Goal: Leave review/rating: Leave review/rating

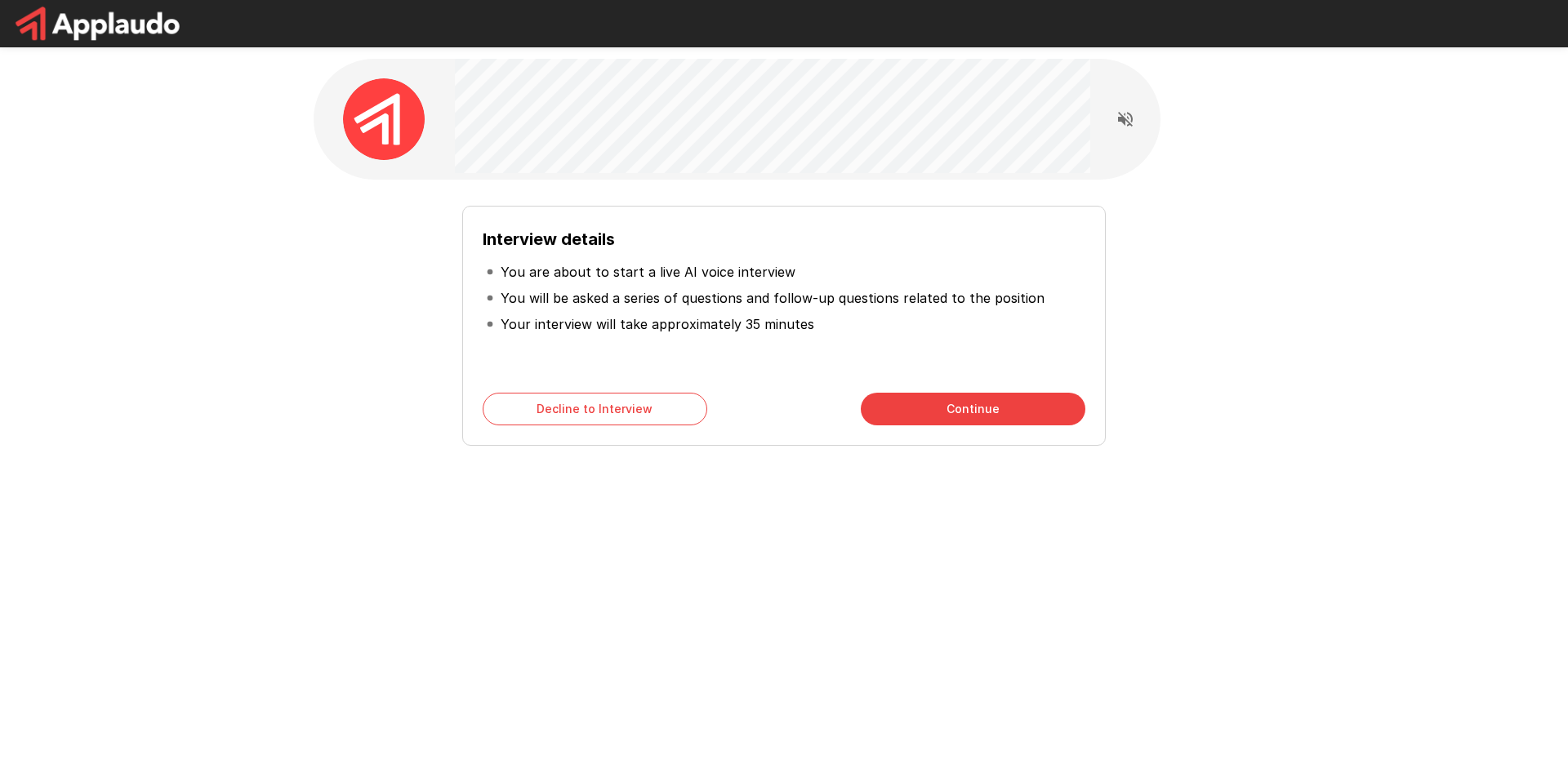
click at [318, 443] on div "Interview details You are about to start a live AI voice interview You will be …" at bounding box center [784, 315] width 941 height 272
click at [958, 411] on button "Continue" at bounding box center [972, 408] width 224 height 33
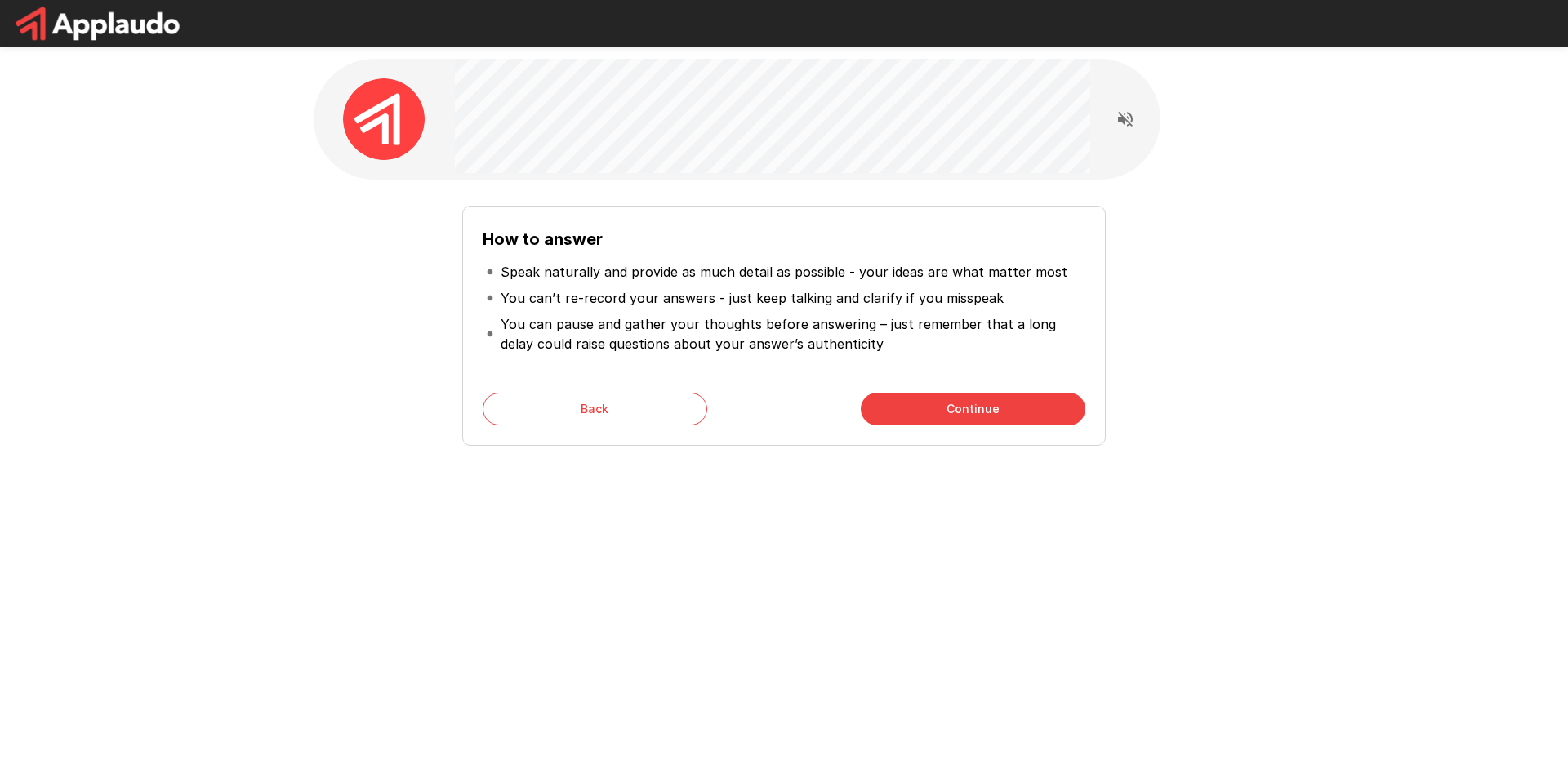
click at [974, 408] on button "Continue" at bounding box center [972, 408] width 224 height 33
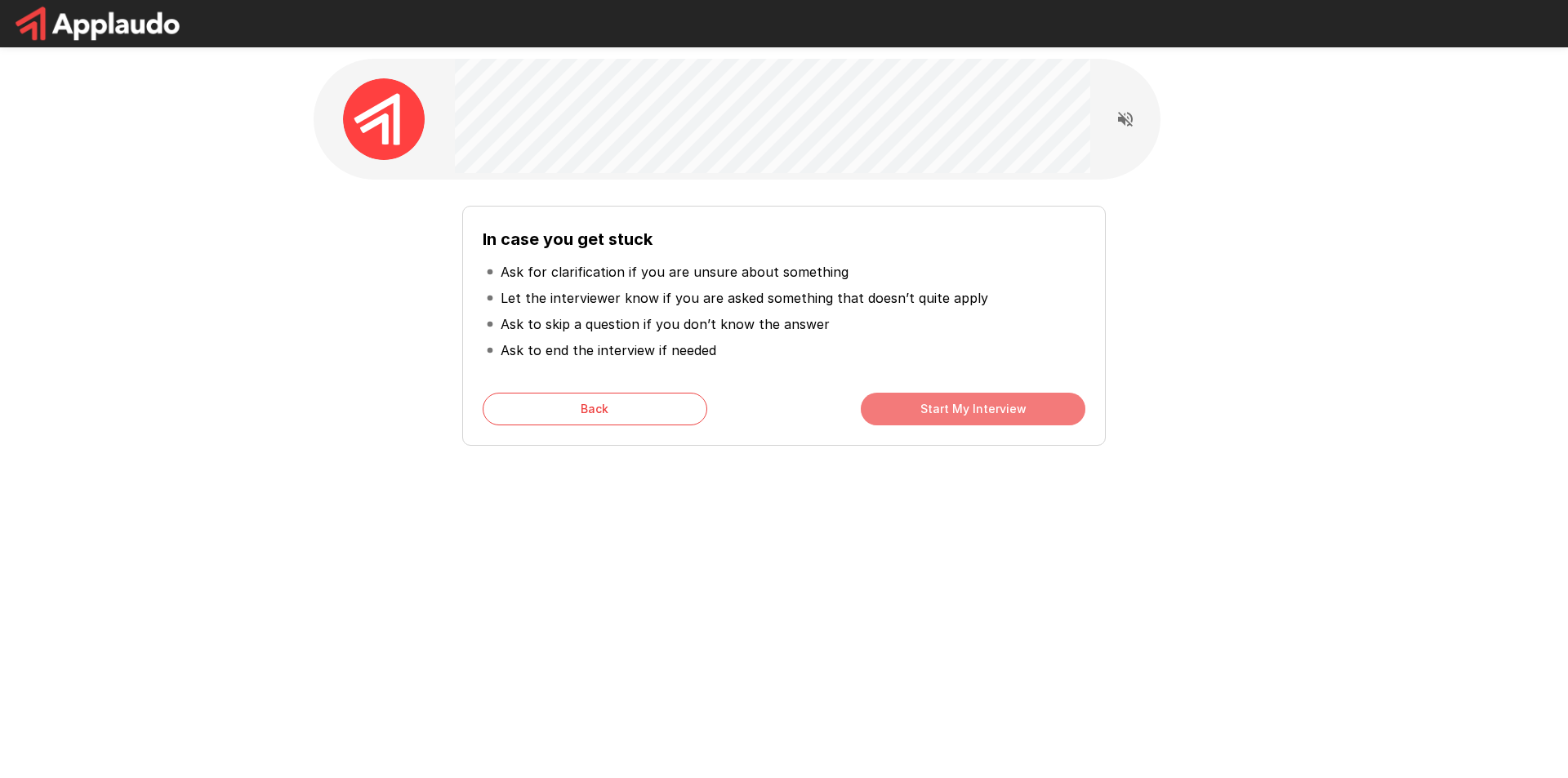
click at [959, 407] on button "Start My Interview" at bounding box center [972, 408] width 224 height 33
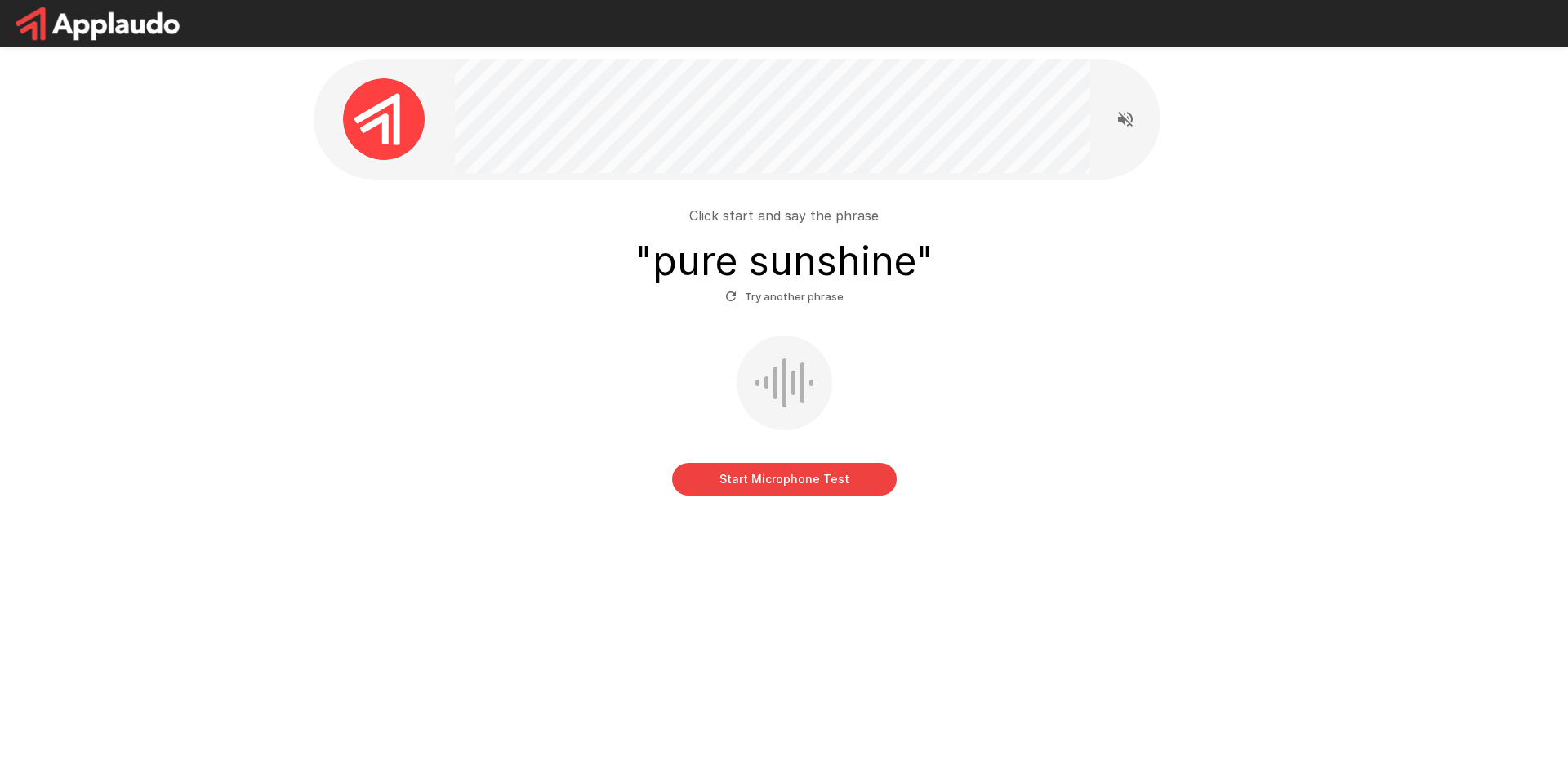
click at [823, 486] on button "Start Microphone Test" at bounding box center [784, 479] width 224 height 33
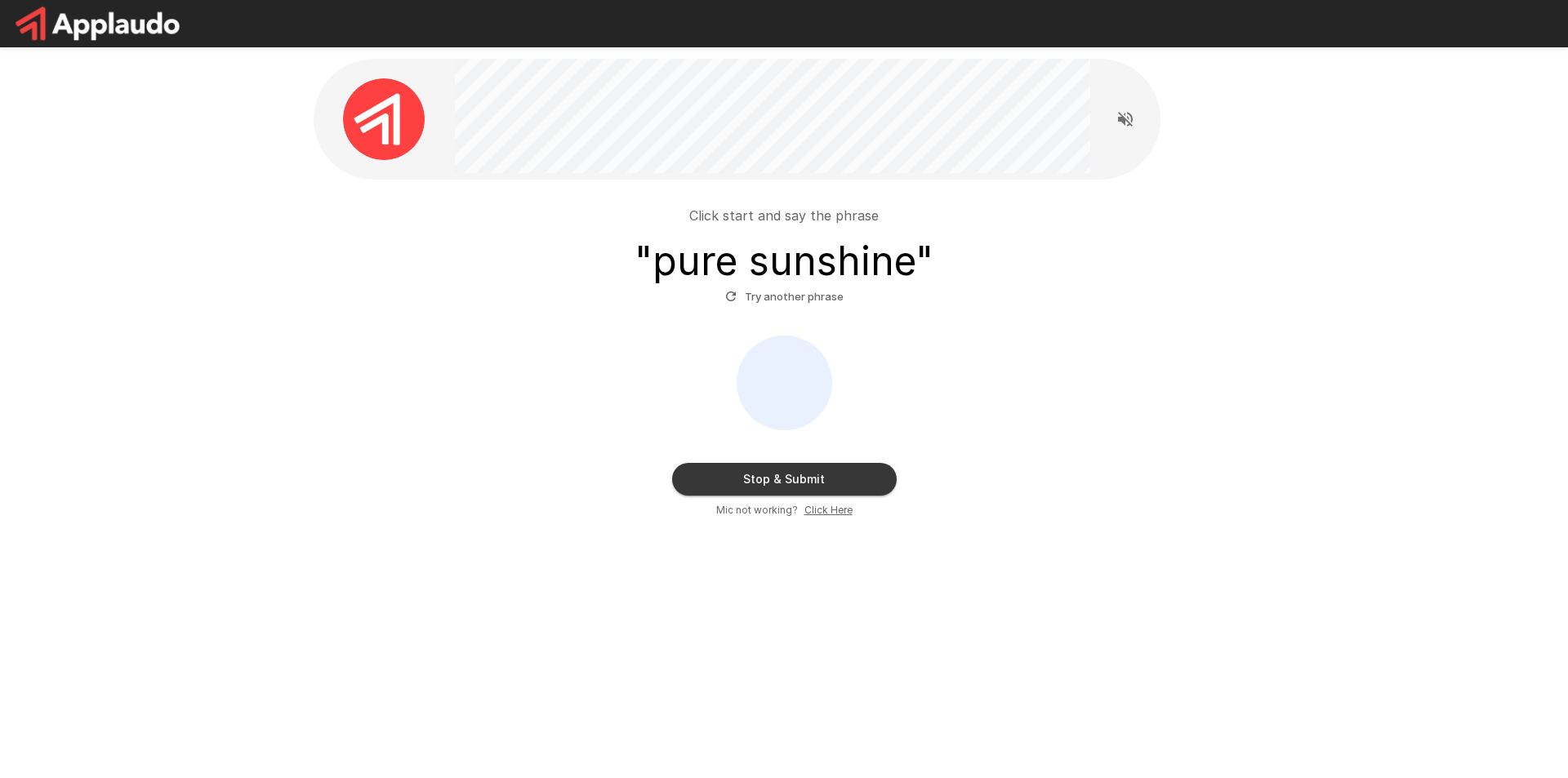
click at [839, 470] on button "Stop & Submit" at bounding box center [784, 479] width 224 height 33
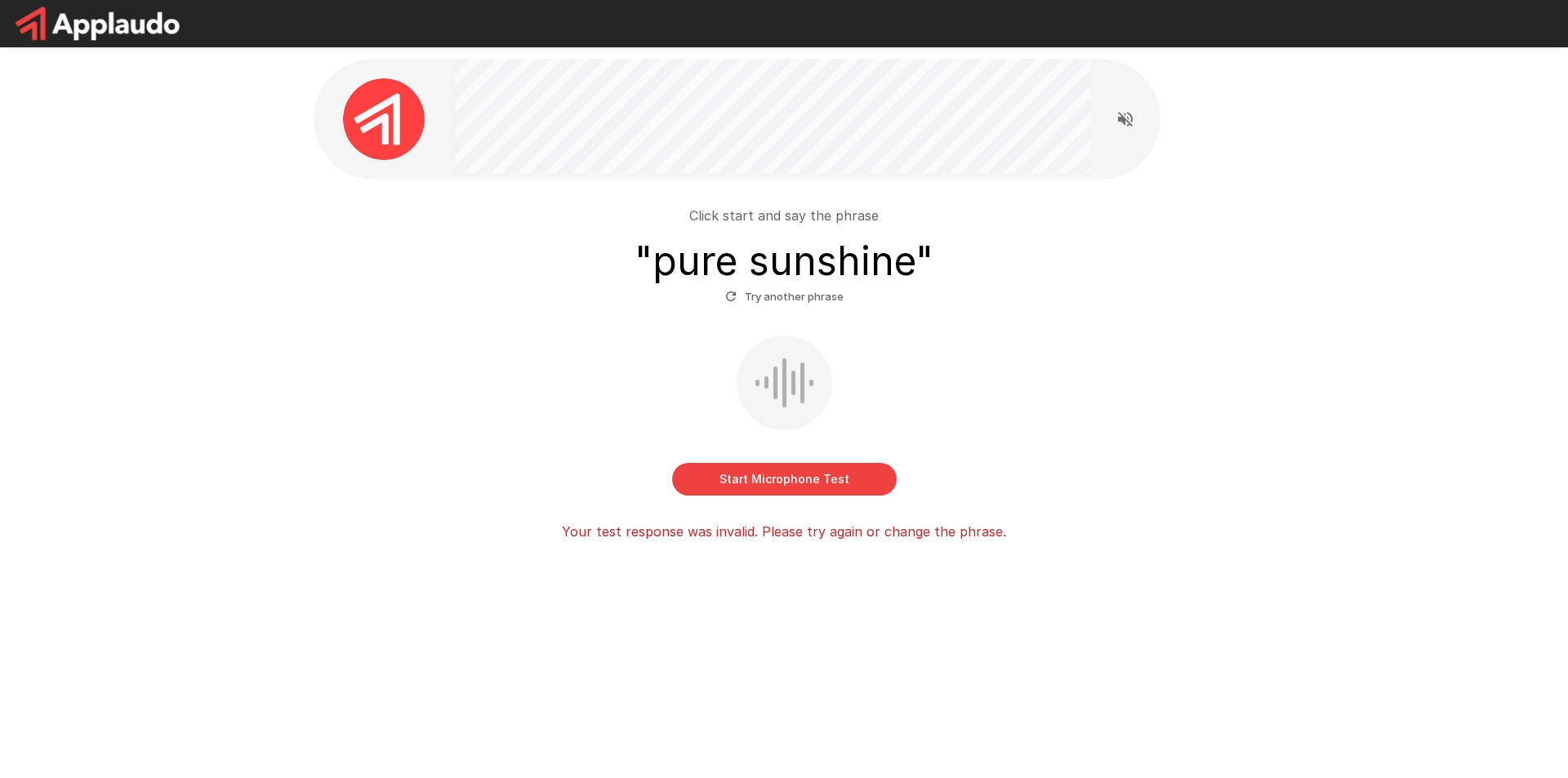
click at [753, 296] on button "Try another phrase" at bounding box center [784, 297] width 127 height 25
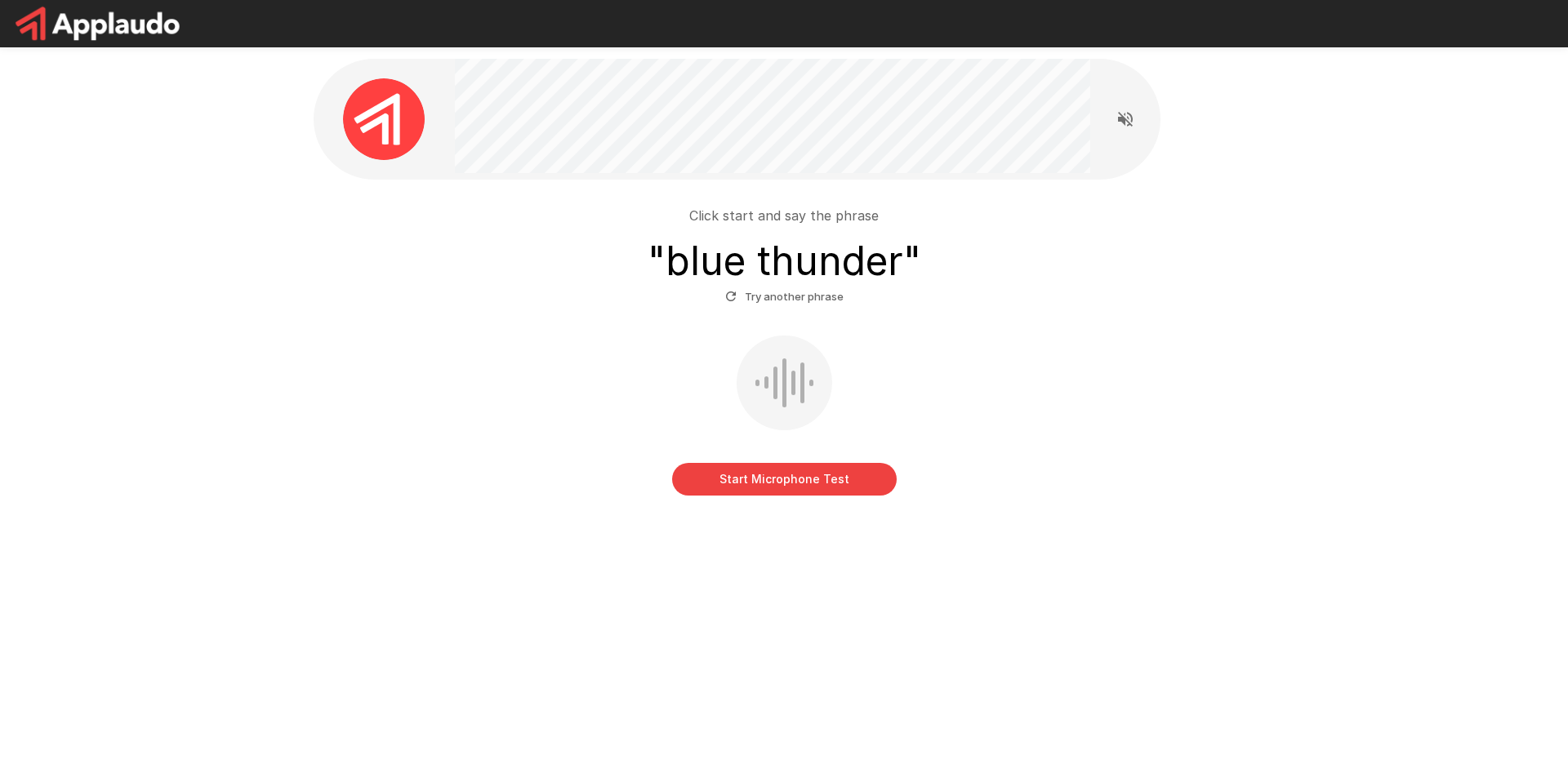
click at [827, 490] on button "Start Microphone Test" at bounding box center [784, 479] width 224 height 33
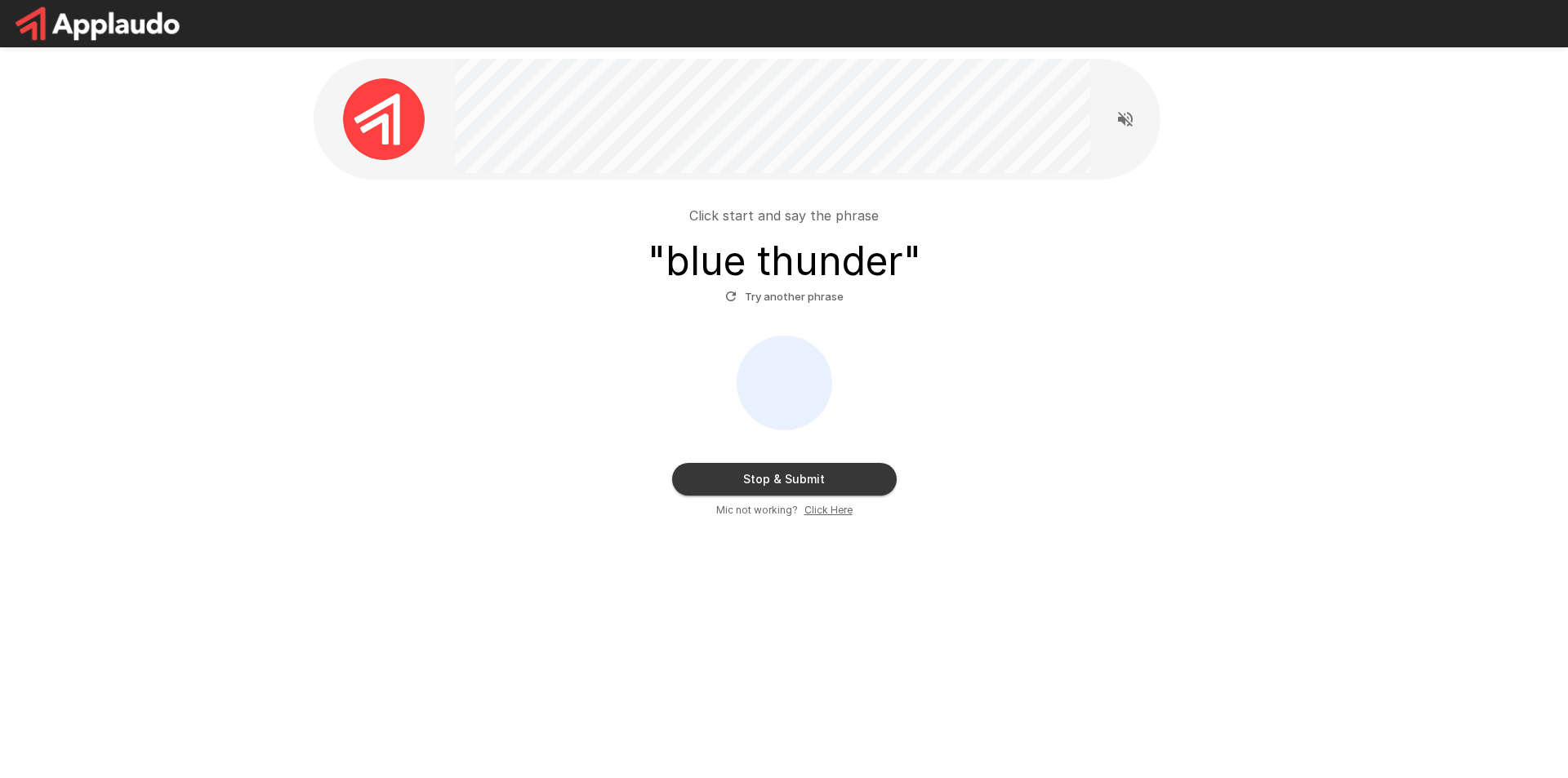
click at [789, 477] on button "Stop & Submit" at bounding box center [784, 479] width 224 height 33
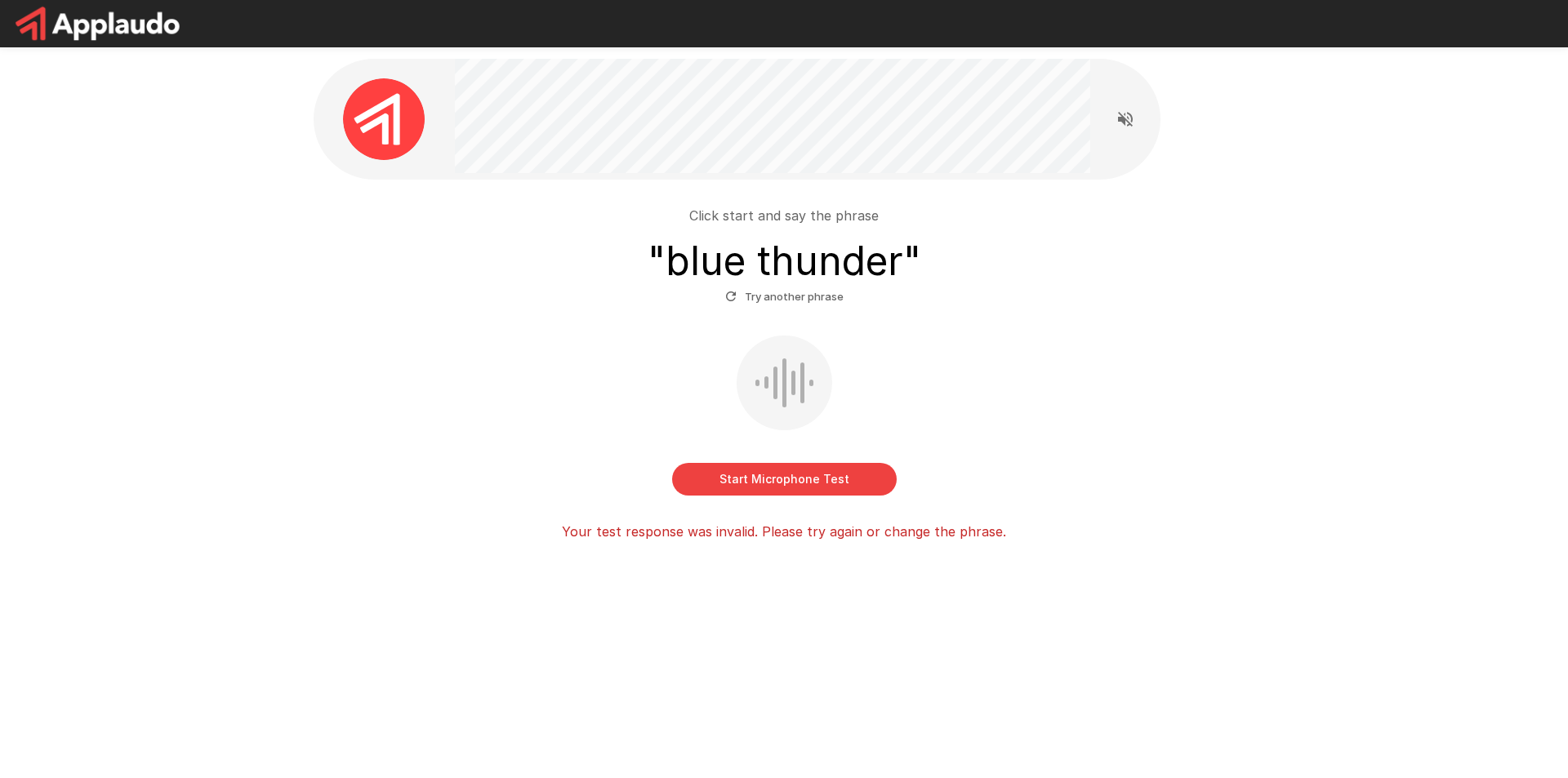
click at [1097, 461] on div "Start Microphone Test" at bounding box center [784, 415] width 927 height 160
click at [811, 473] on button "Start Microphone Test" at bounding box center [784, 479] width 224 height 33
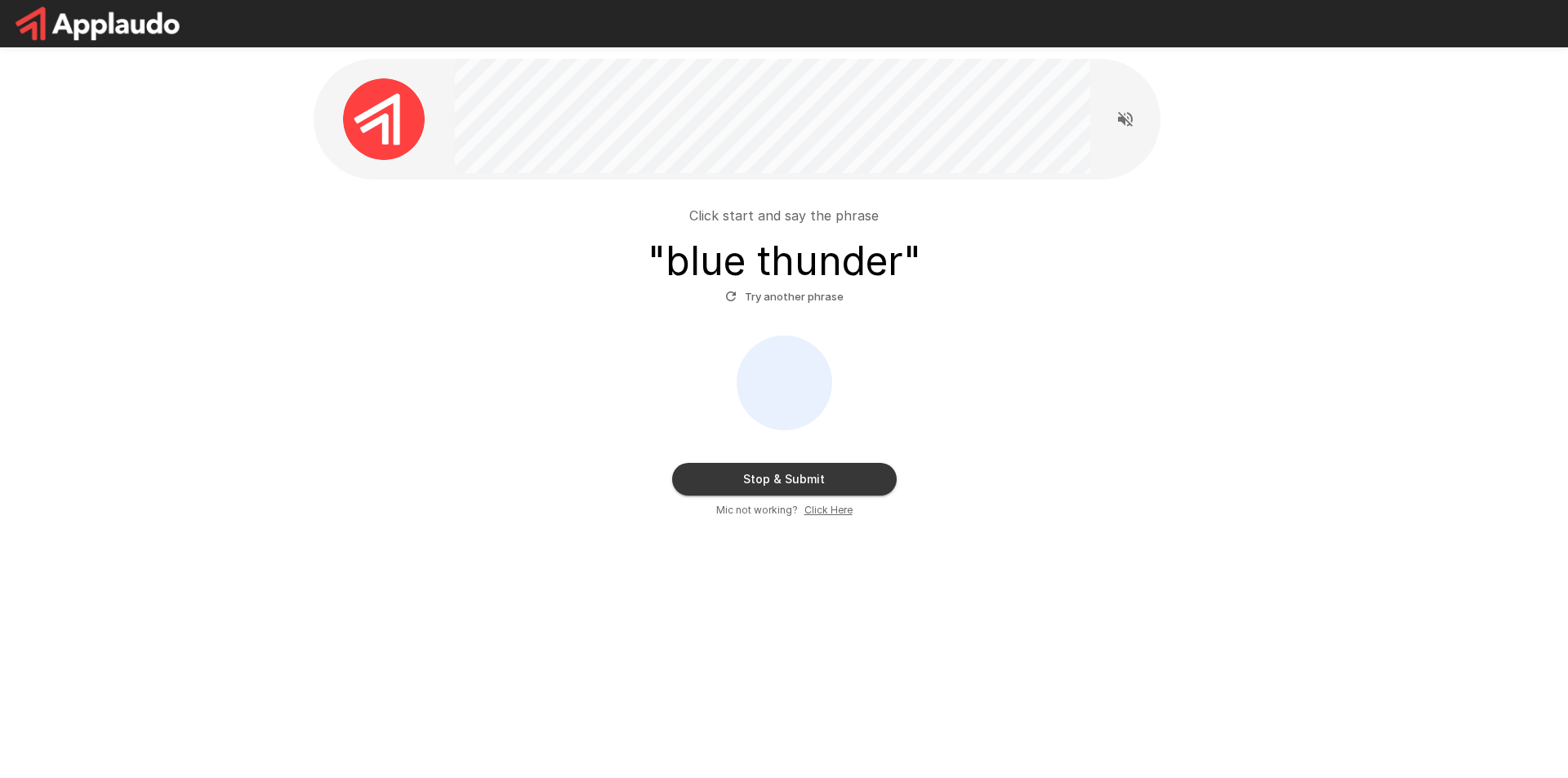
click at [855, 473] on button "Stop & Submit" at bounding box center [784, 479] width 224 height 33
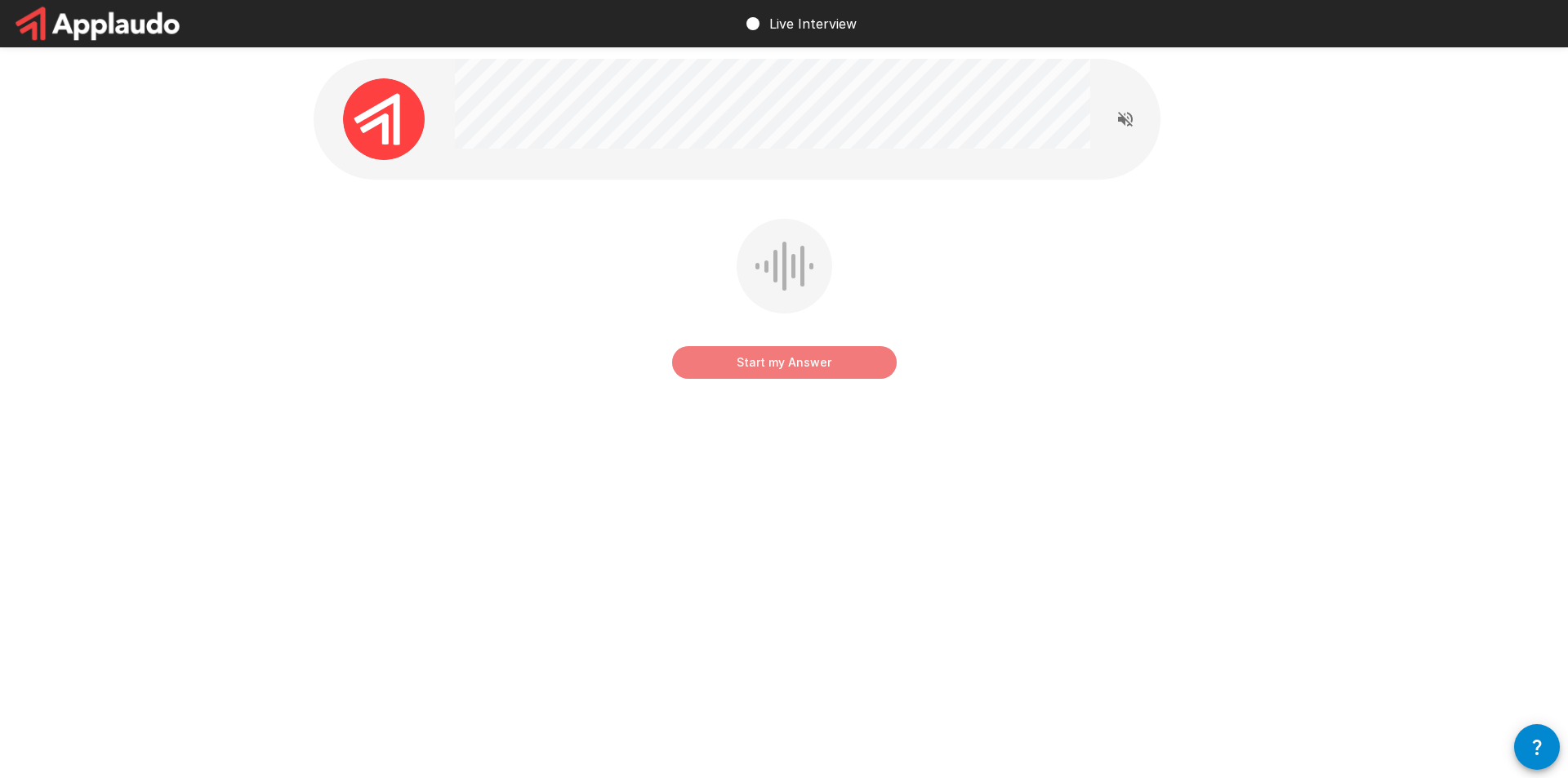
click at [816, 365] on button "Start my Answer" at bounding box center [784, 362] width 224 height 33
click at [855, 364] on button "Stop & Submit" at bounding box center [784, 362] width 224 height 33
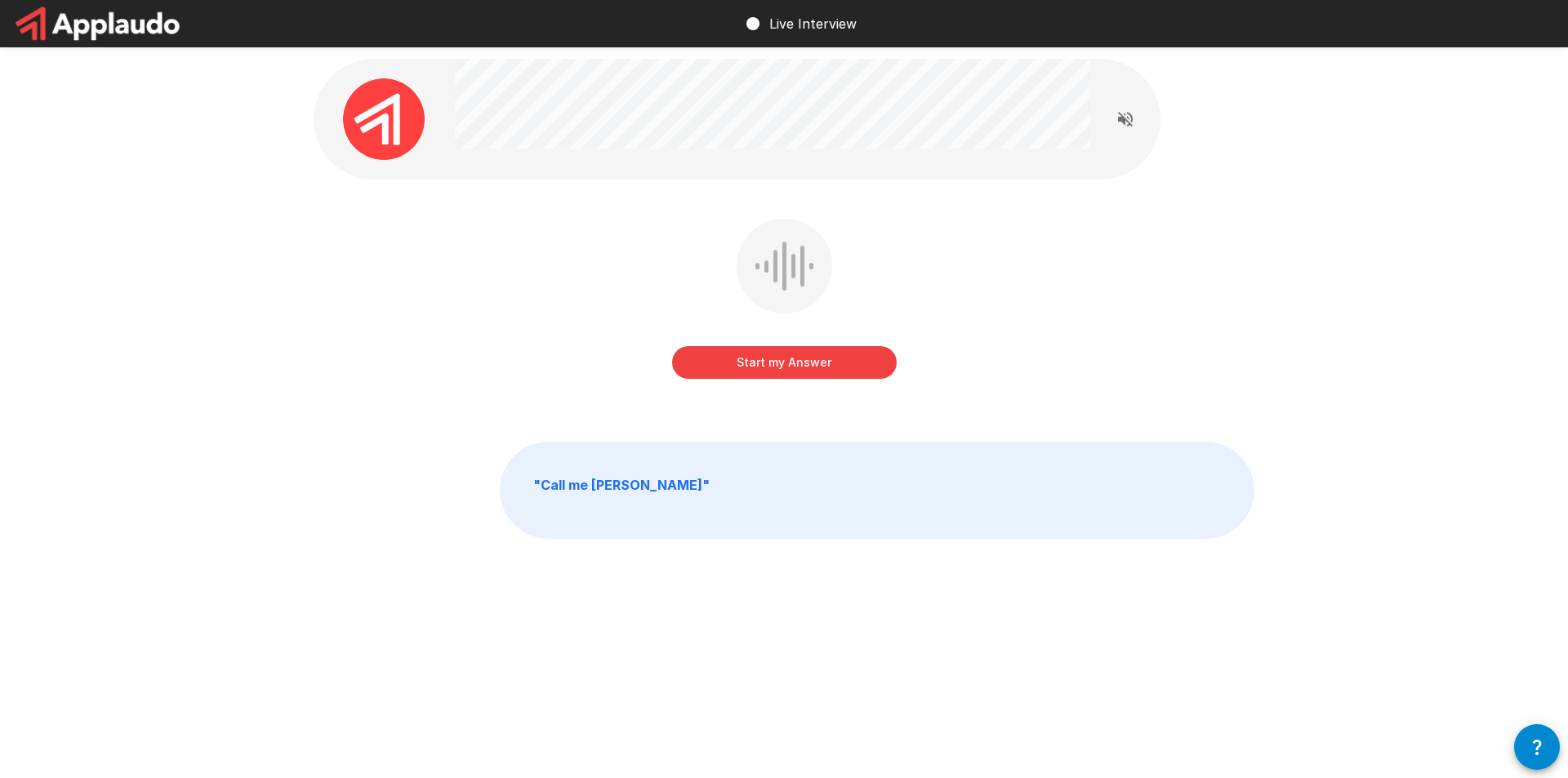
click at [770, 364] on button "Start my Answer" at bounding box center [784, 362] width 224 height 33
click at [814, 364] on button "Stop & Submit" at bounding box center [784, 362] width 224 height 33
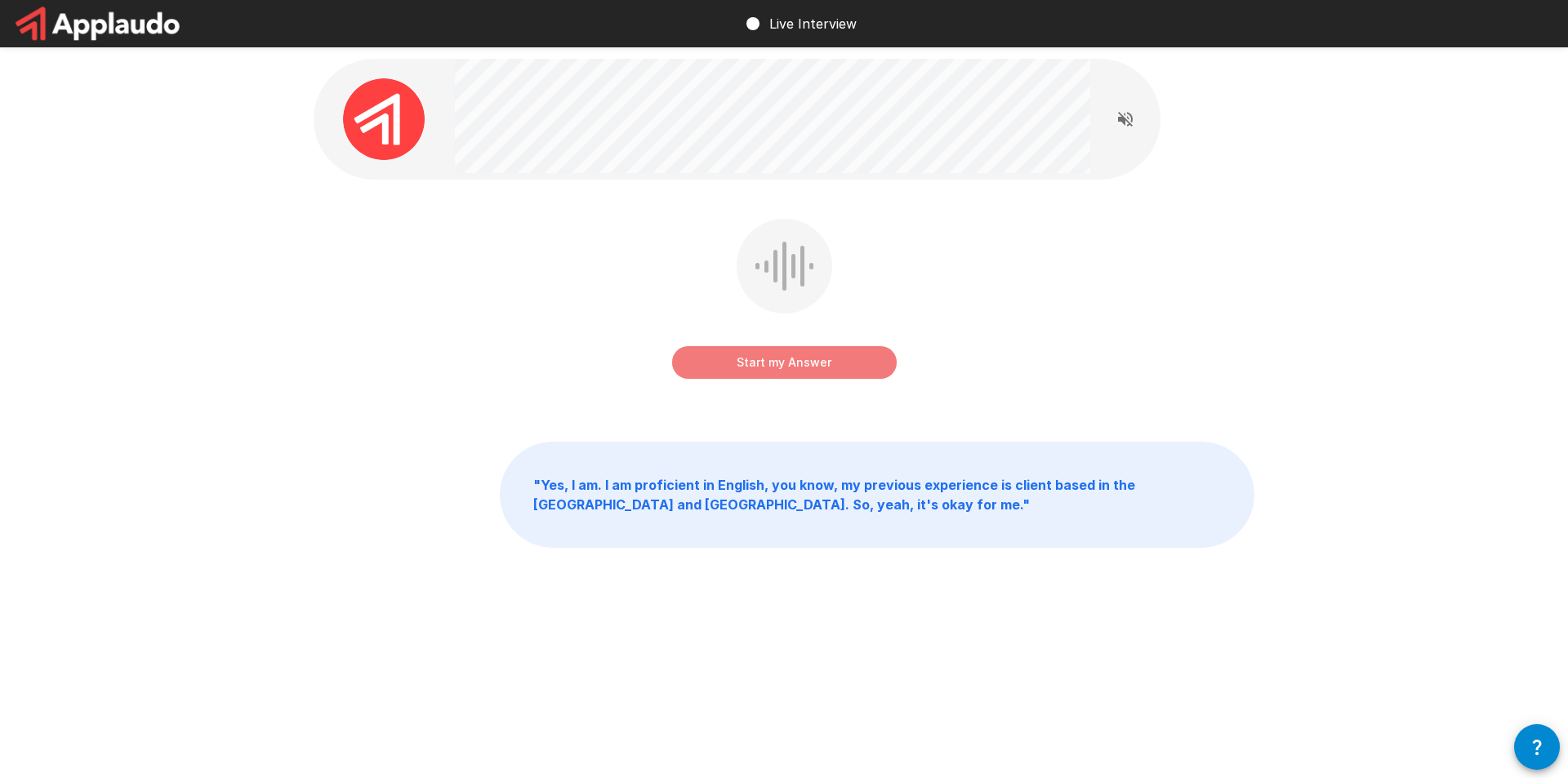
click at [804, 363] on button "Start my Answer" at bounding box center [784, 362] width 224 height 33
click at [808, 363] on button "Stop & Submit" at bounding box center [784, 362] width 224 height 33
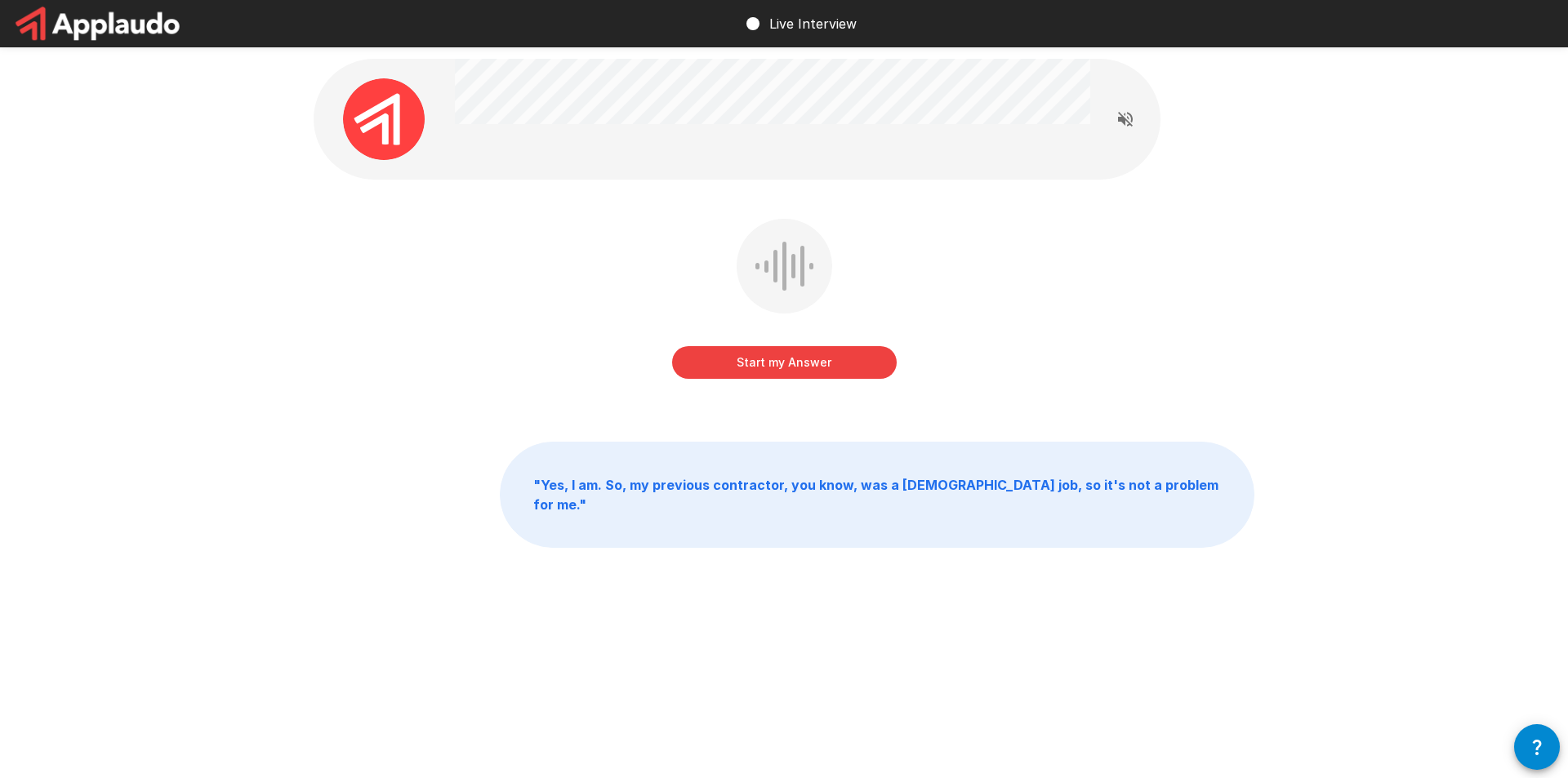
click at [820, 366] on button "Start my Answer" at bounding box center [784, 362] width 224 height 33
click at [832, 363] on button "Stop & Submit" at bounding box center [784, 362] width 224 height 33
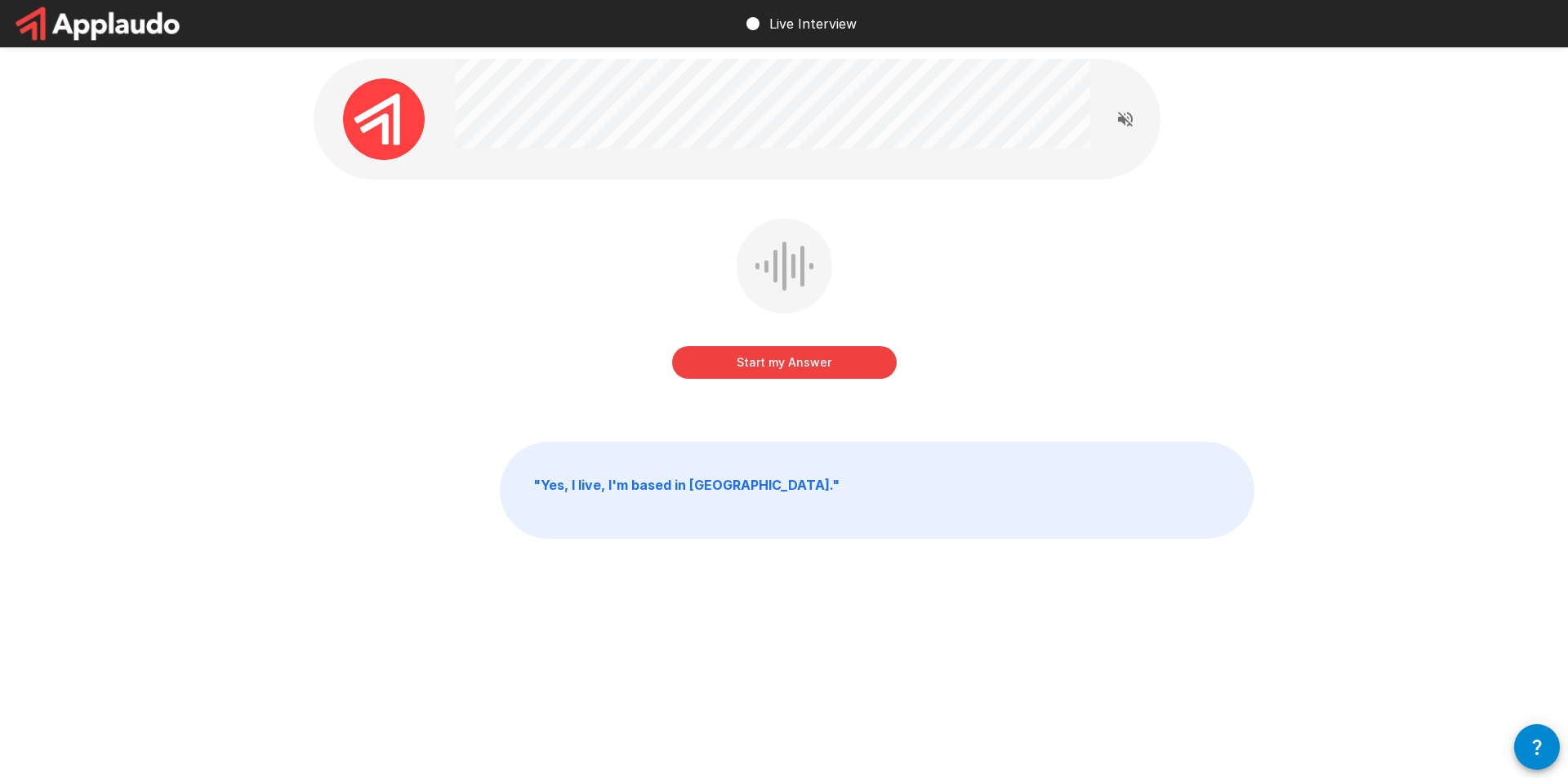
click at [797, 355] on button "Start my Answer" at bounding box center [784, 362] width 224 height 33
click at [807, 357] on button "Stop & Submit" at bounding box center [784, 362] width 224 height 33
click at [841, 364] on button "Start my Answer" at bounding box center [784, 362] width 224 height 33
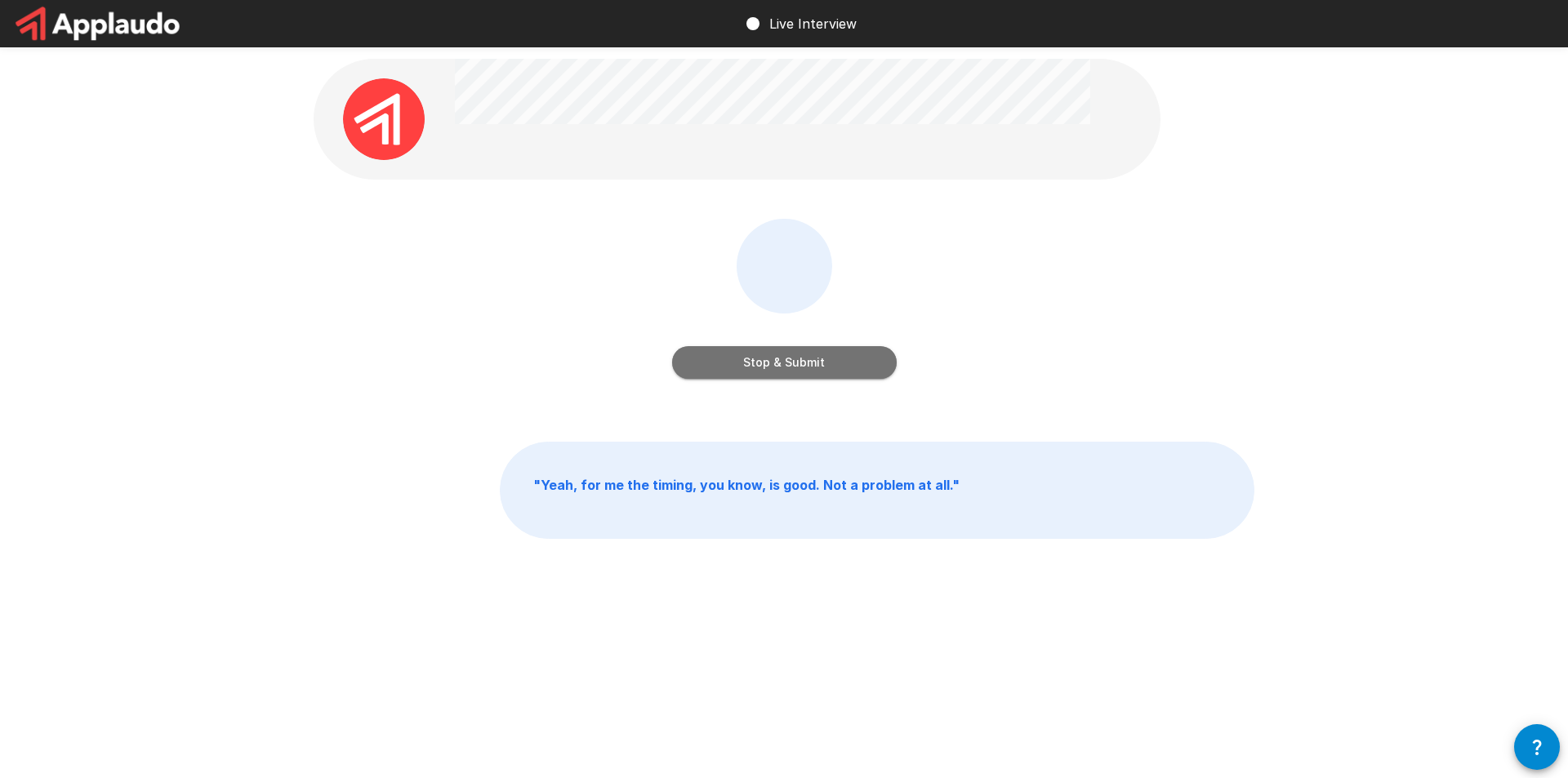
click at [798, 360] on button "Stop & Submit" at bounding box center [784, 362] width 224 height 33
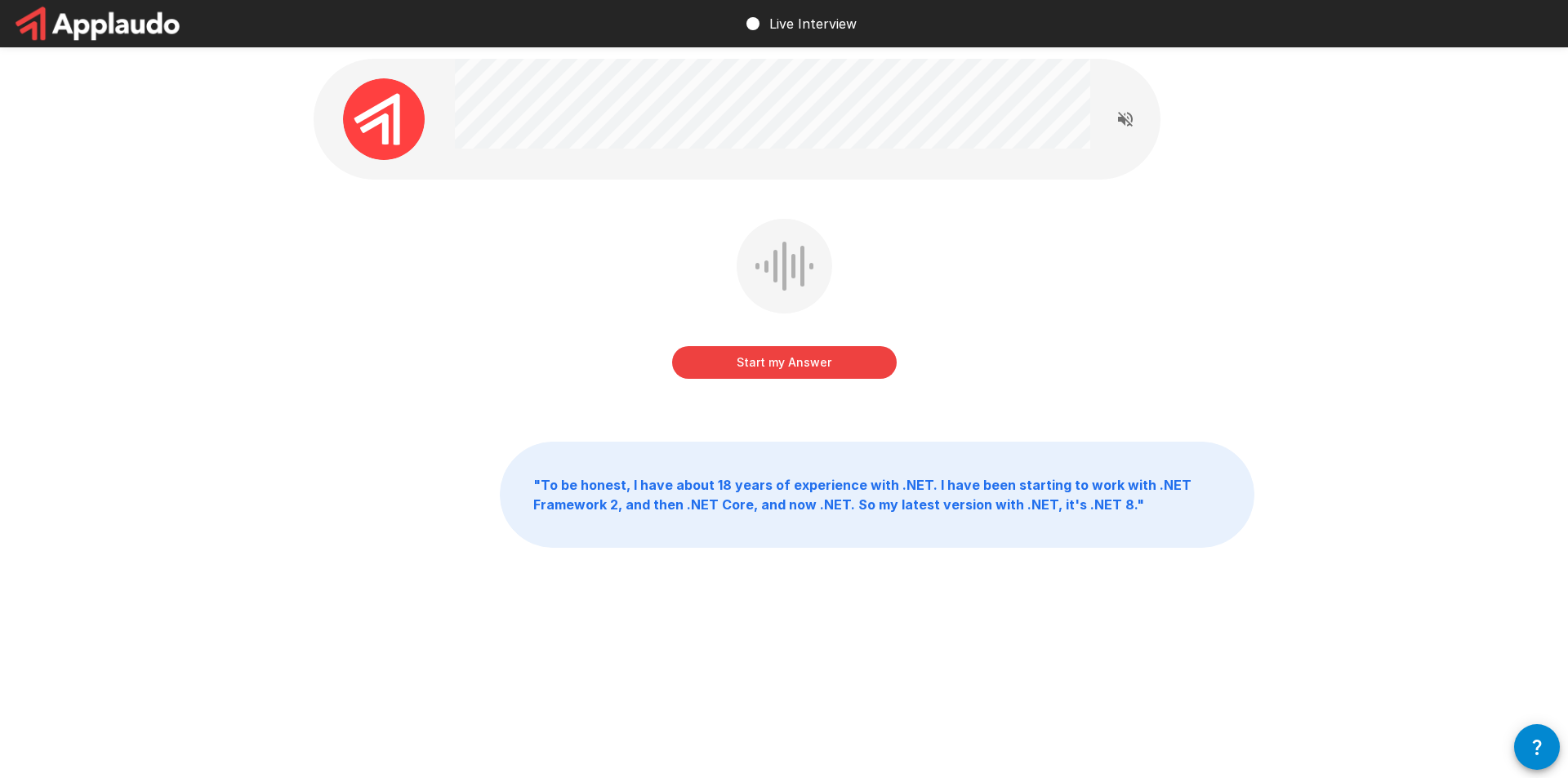
click at [813, 359] on button "Start my Answer" at bounding box center [784, 362] width 224 height 33
click at [790, 364] on button "Stop & Submit" at bounding box center [784, 362] width 224 height 33
click at [841, 365] on button "Start my Answer" at bounding box center [784, 362] width 224 height 33
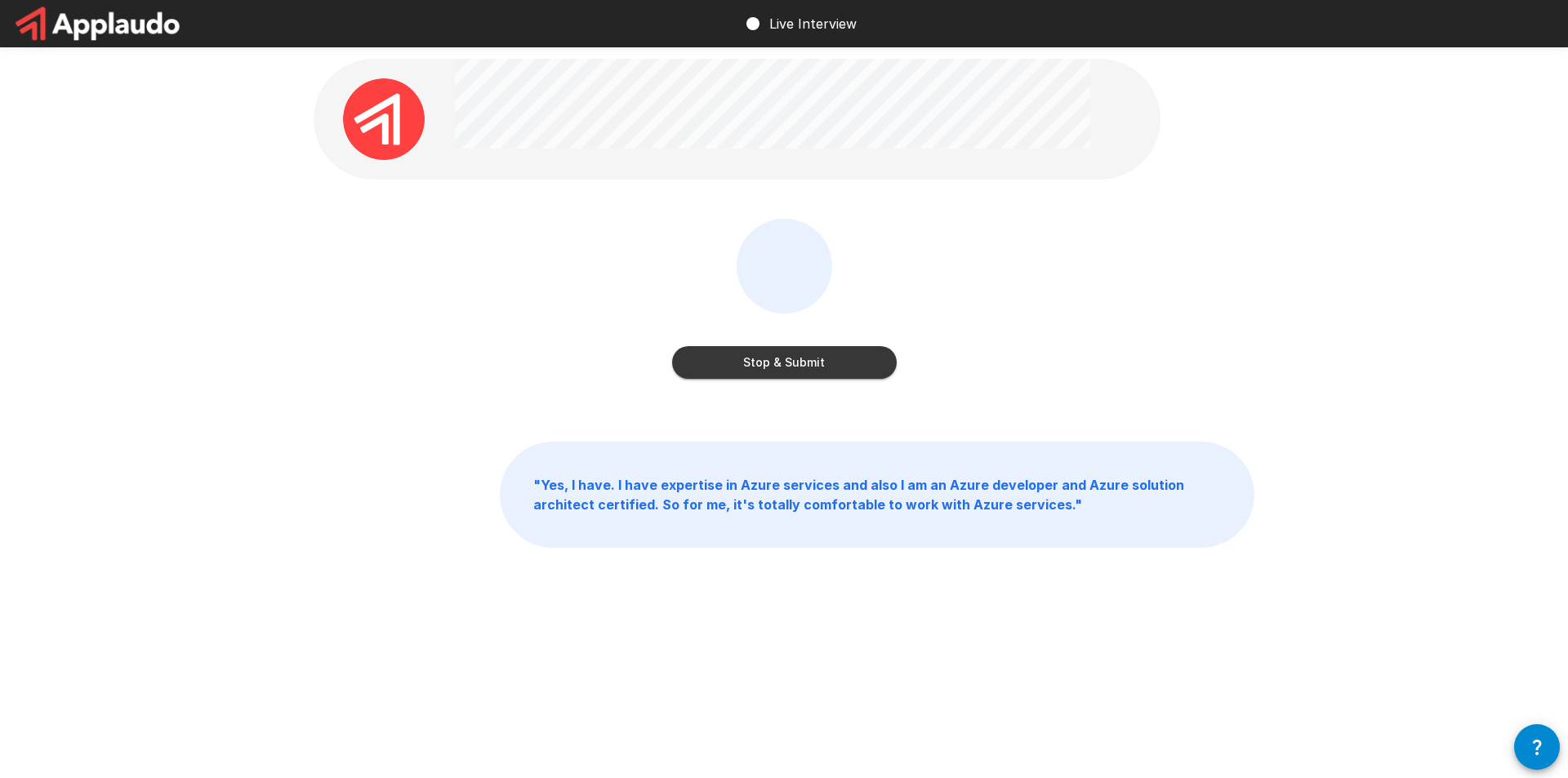
click at [811, 363] on button "Stop & Submit" at bounding box center [784, 362] width 224 height 33
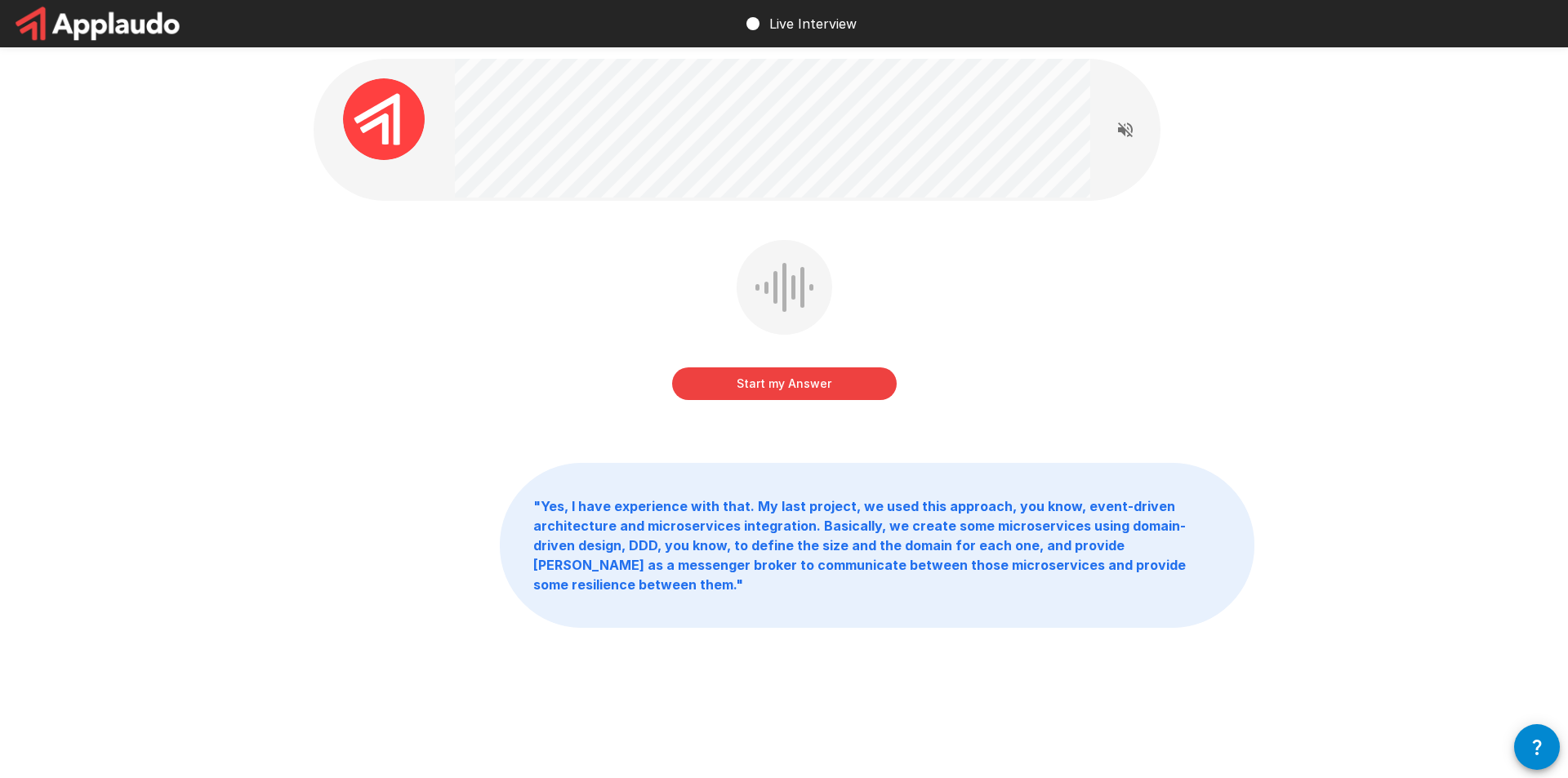
click at [806, 382] on button "Start my Answer" at bounding box center [784, 383] width 224 height 33
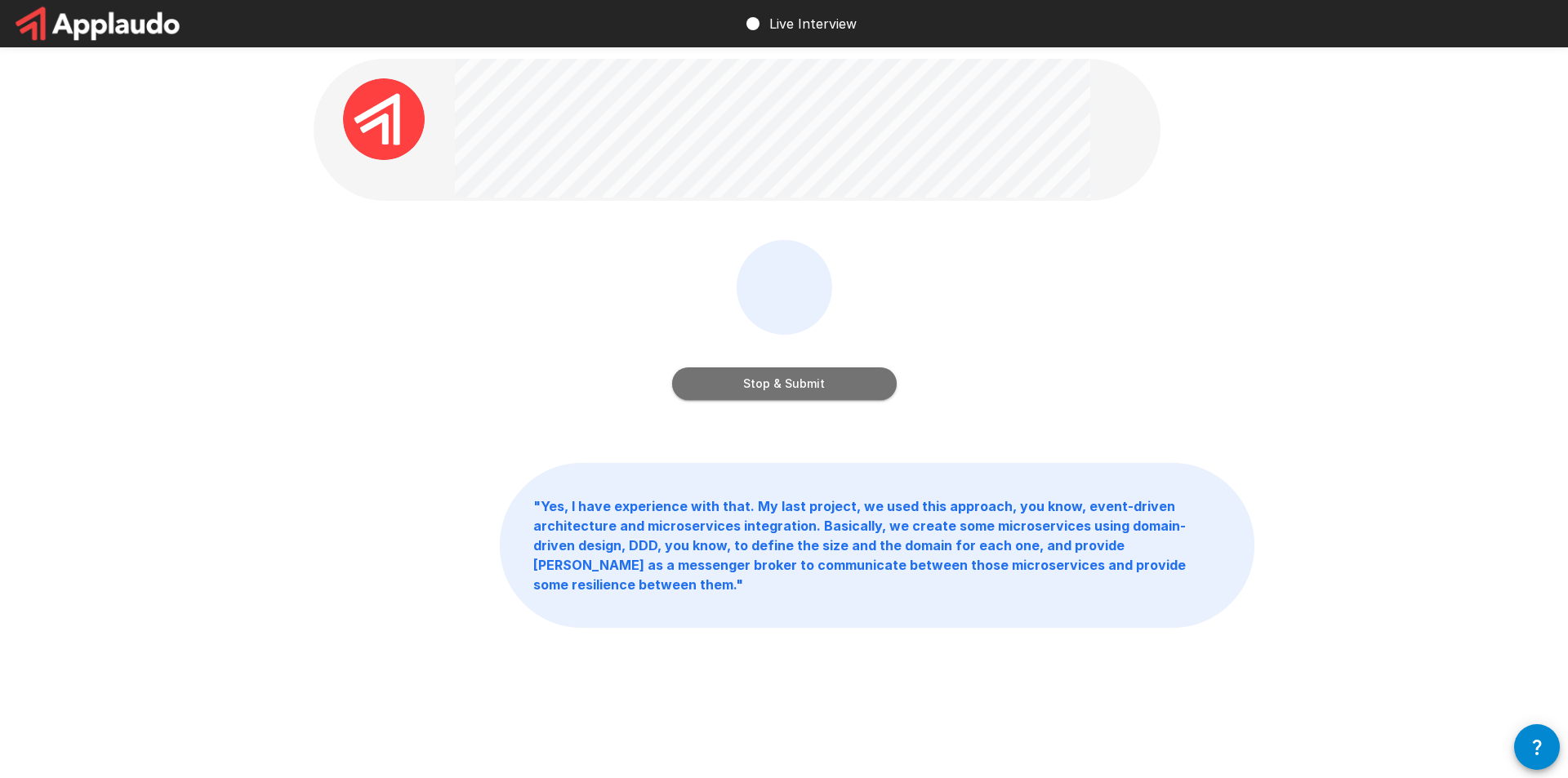
click at [819, 392] on button "Stop & Submit" at bounding box center [784, 383] width 224 height 33
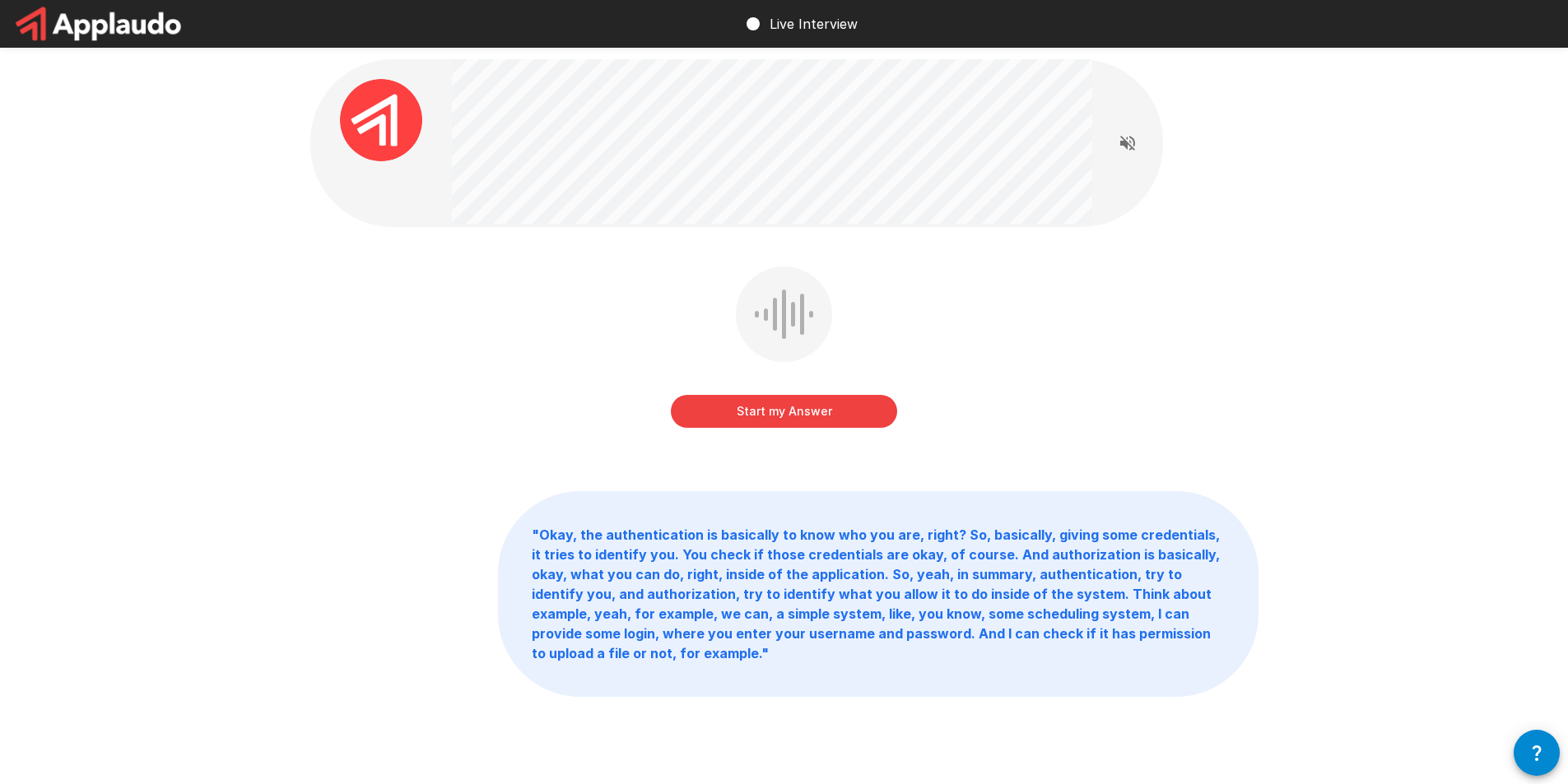
click at [811, 412] on button "Start my Answer" at bounding box center [784, 411] width 226 height 33
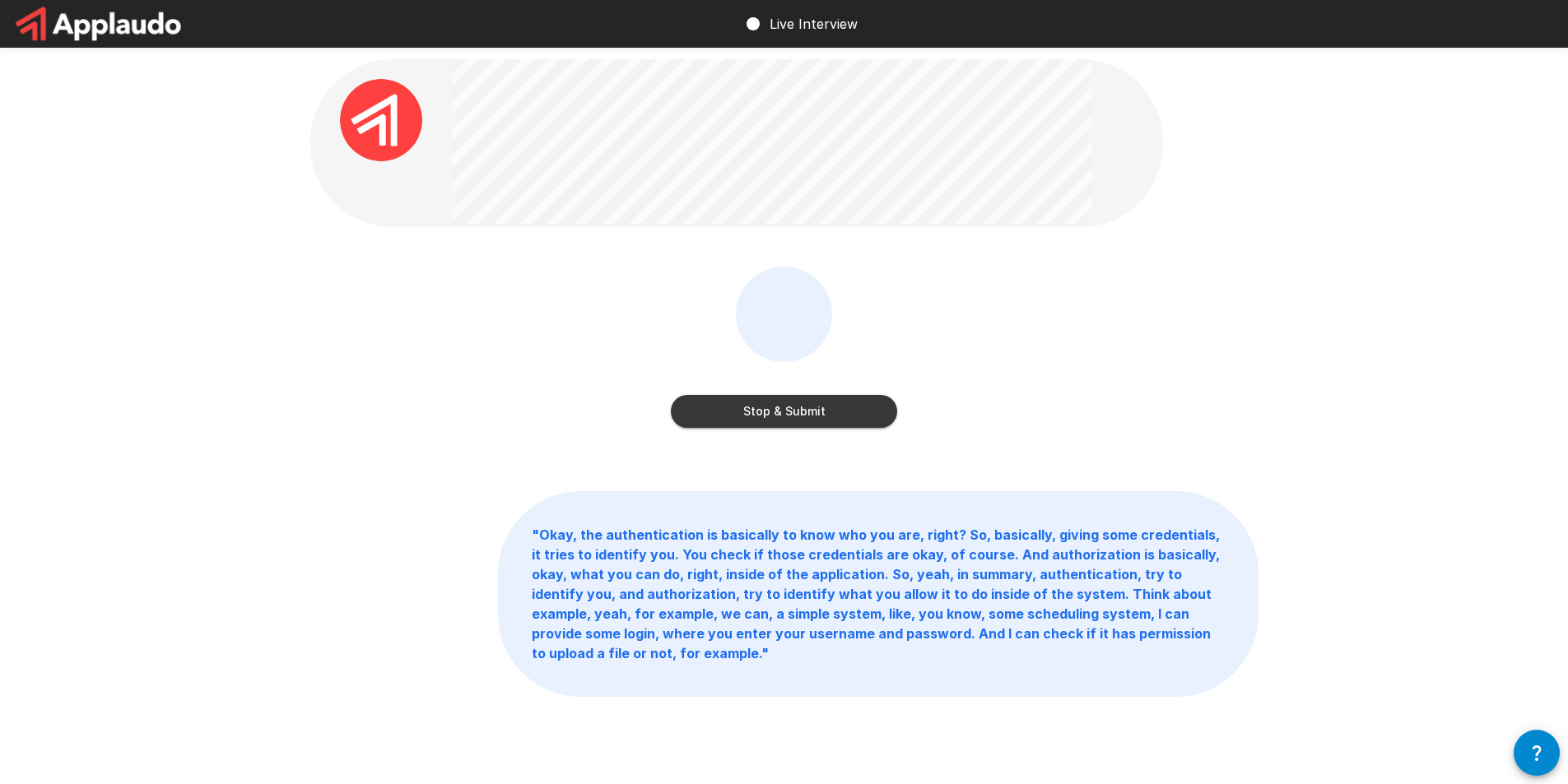
click at [797, 412] on button "Stop & Submit" at bounding box center [784, 411] width 226 height 33
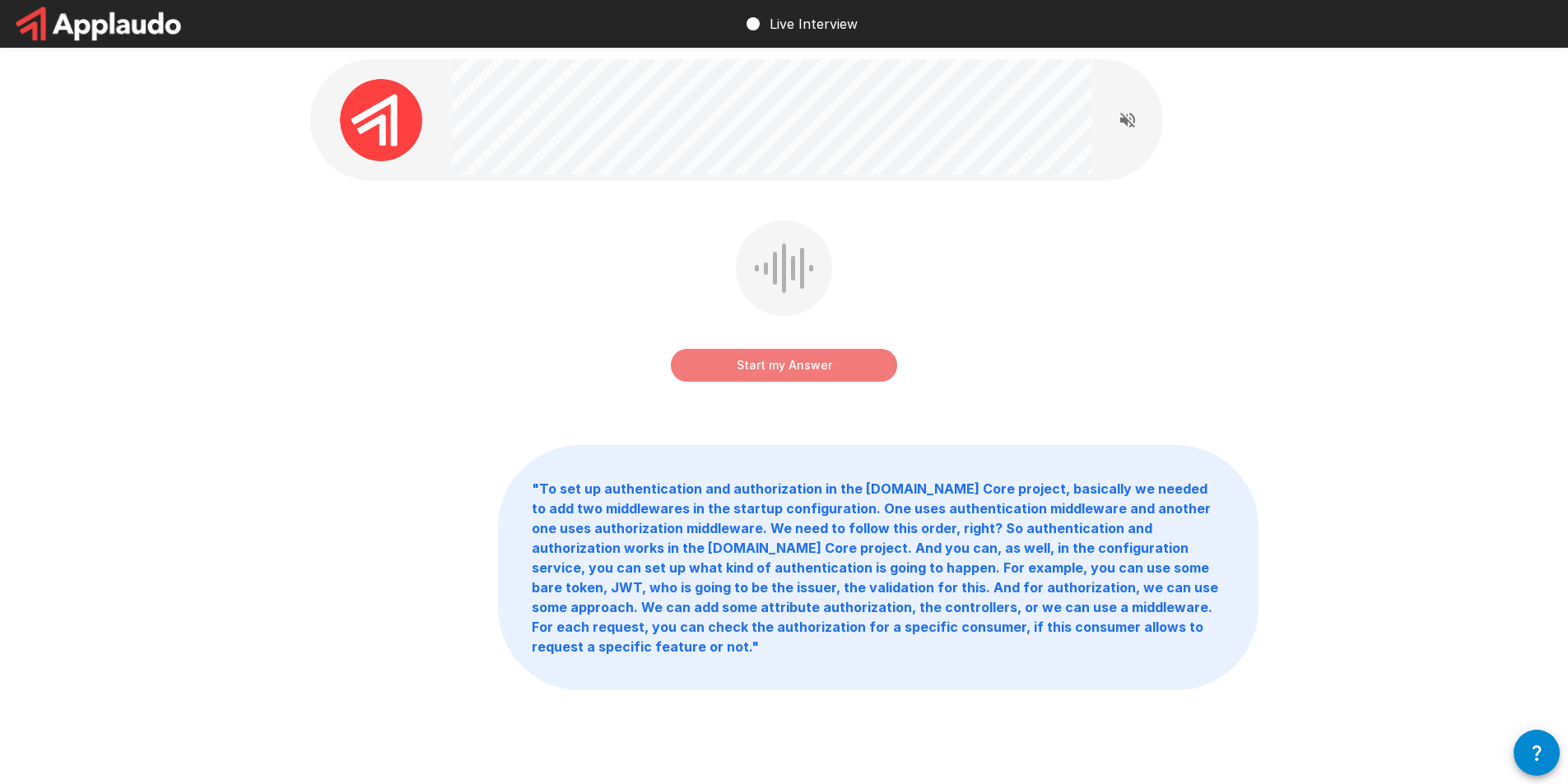
click at [779, 366] on button "Start my Answer" at bounding box center [784, 365] width 226 height 33
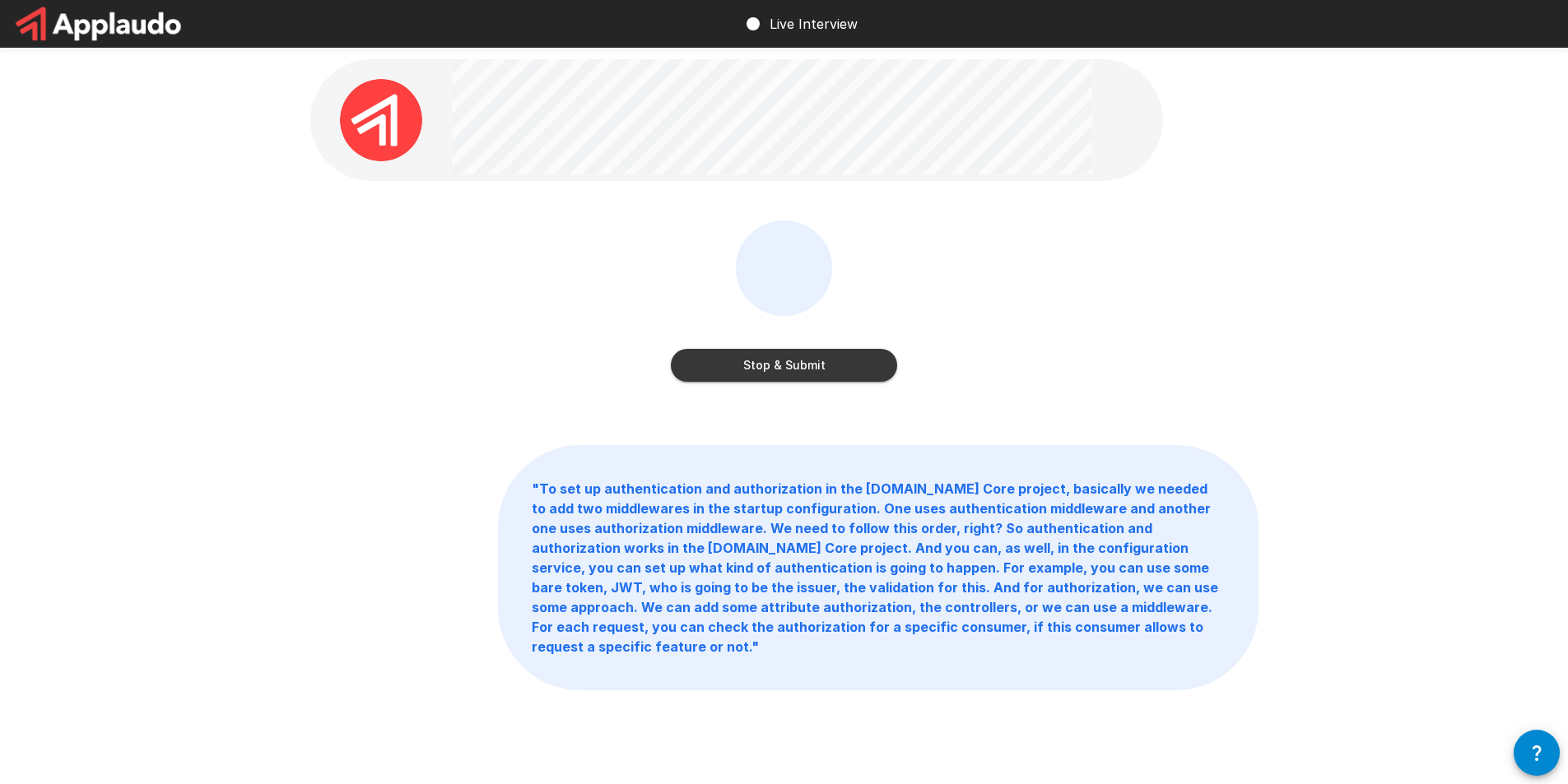
click at [844, 371] on button "Stop & Submit" at bounding box center [784, 365] width 226 height 33
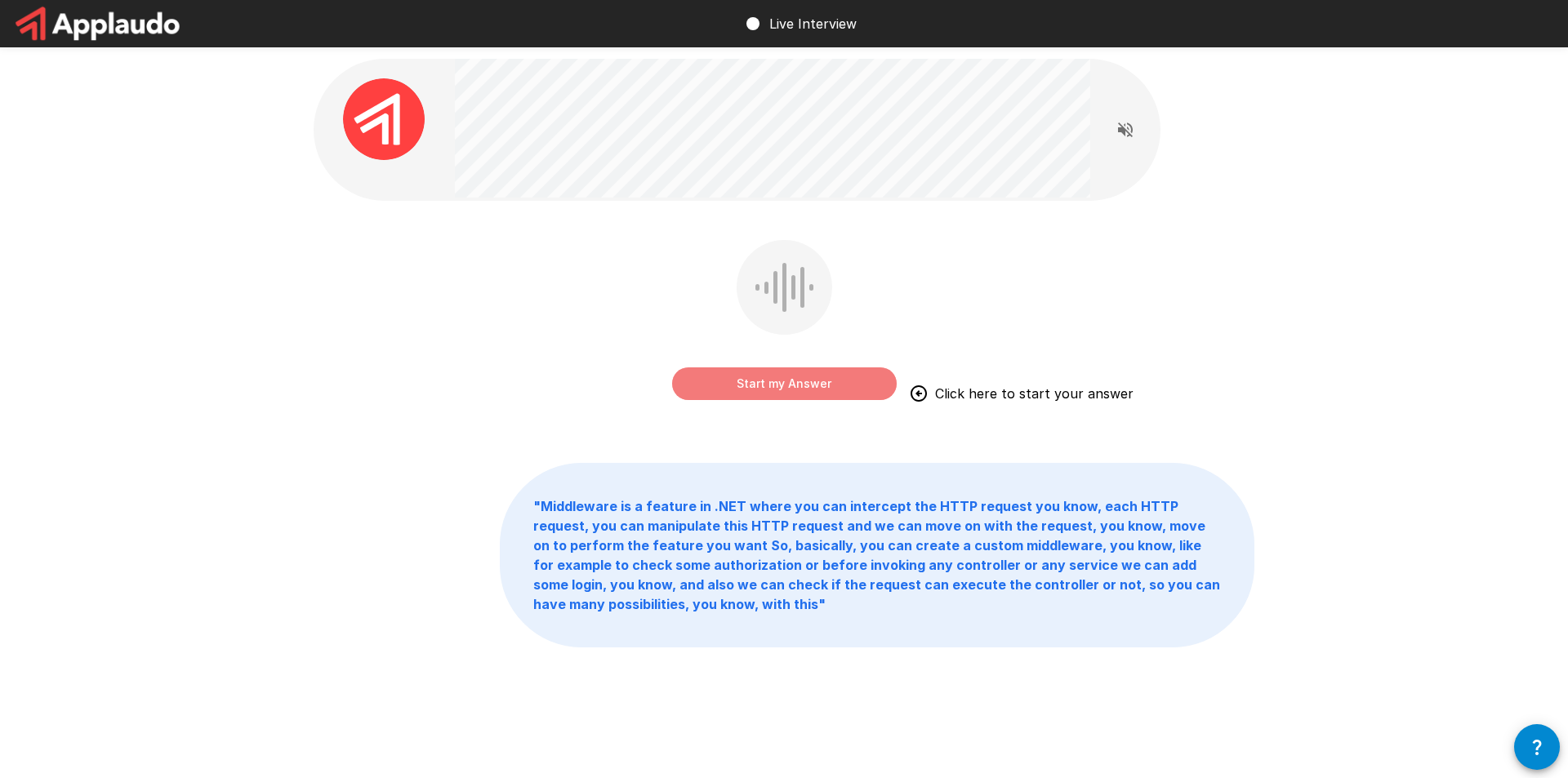
click at [831, 385] on button "Start my Answer" at bounding box center [784, 383] width 224 height 33
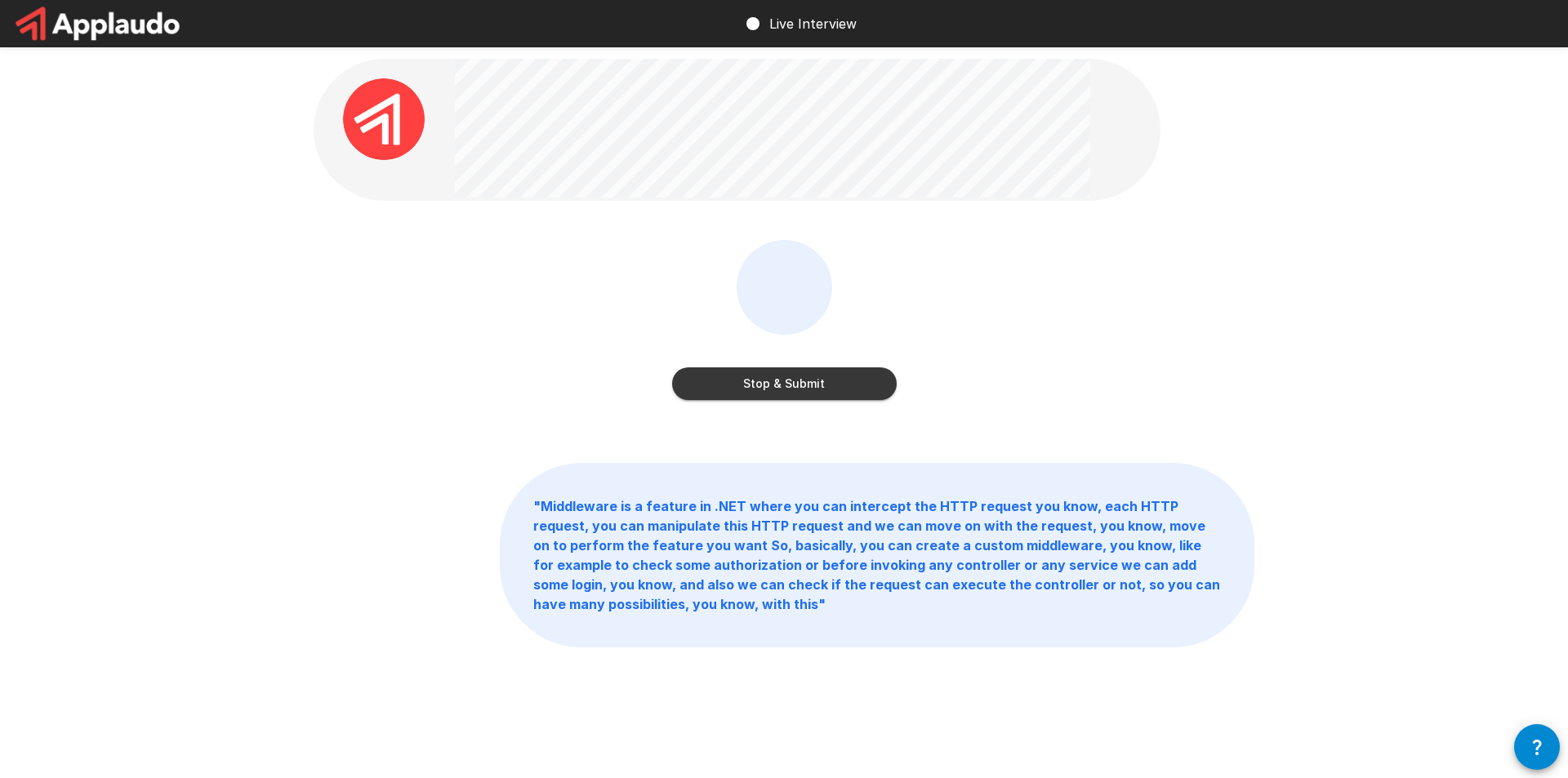
click at [793, 379] on button "Stop & Submit" at bounding box center [784, 383] width 224 height 33
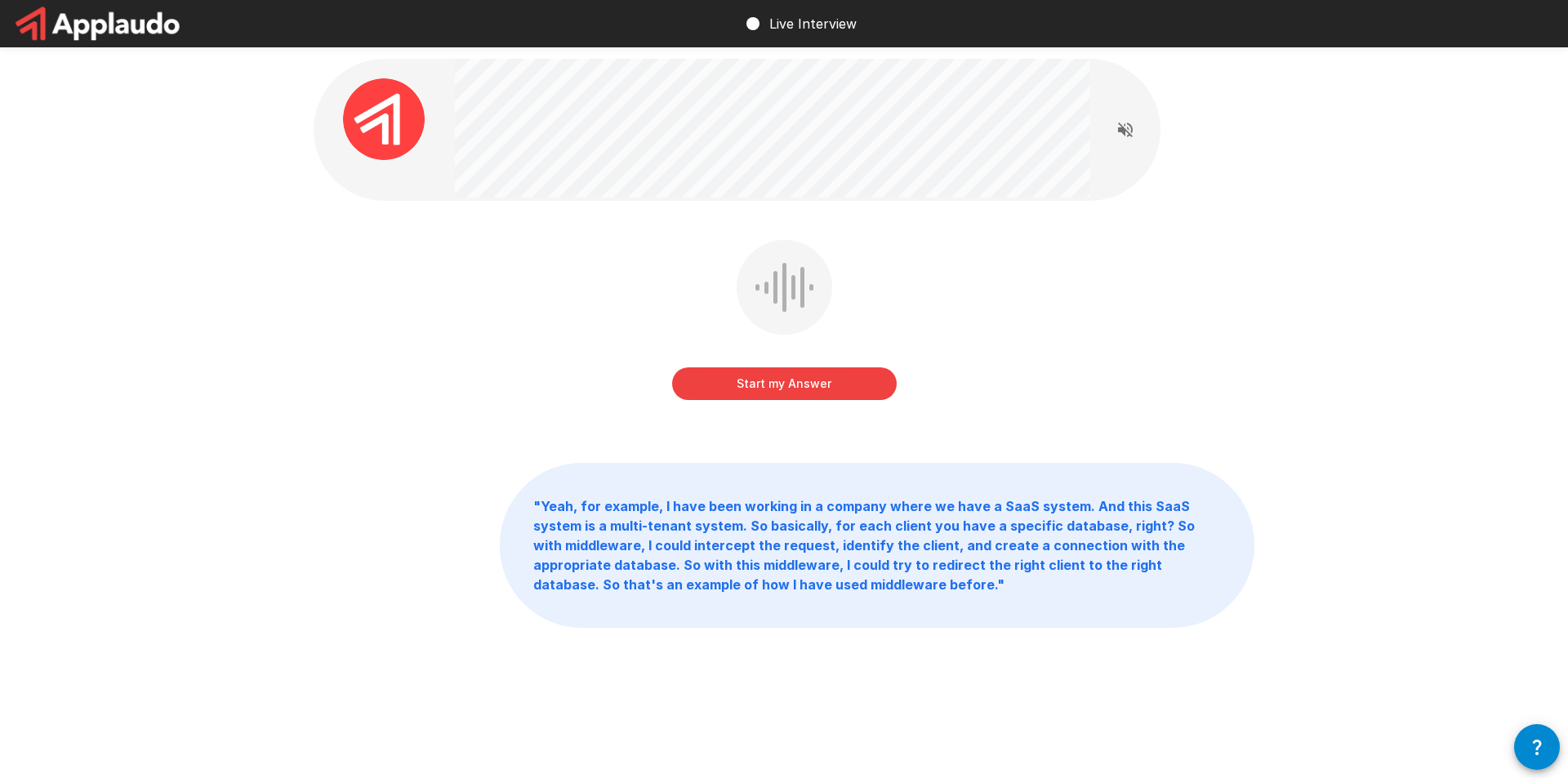
click at [811, 386] on button "Start my Answer" at bounding box center [784, 383] width 224 height 33
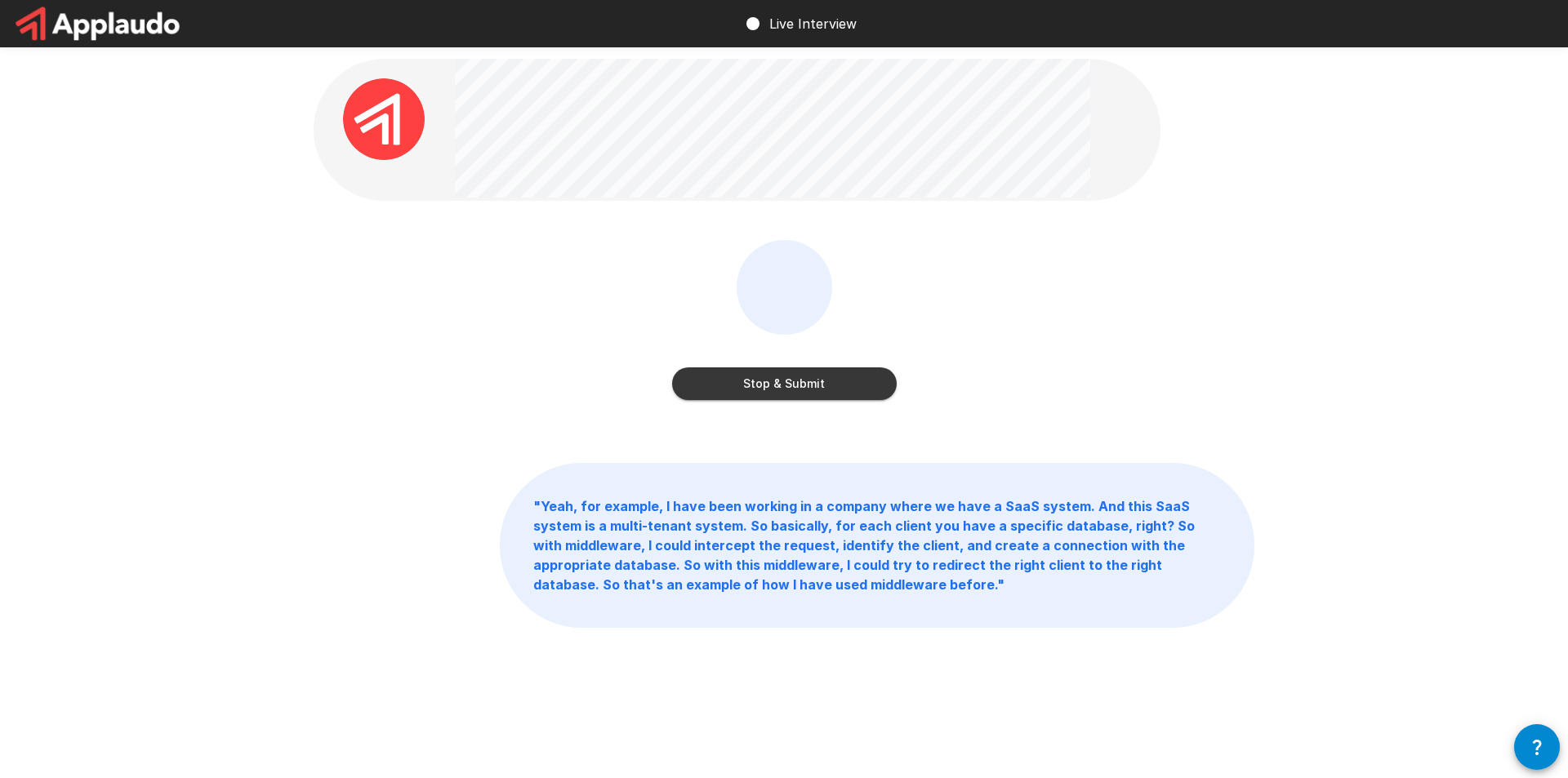
click at [836, 392] on button "Stop & Submit" at bounding box center [784, 383] width 224 height 33
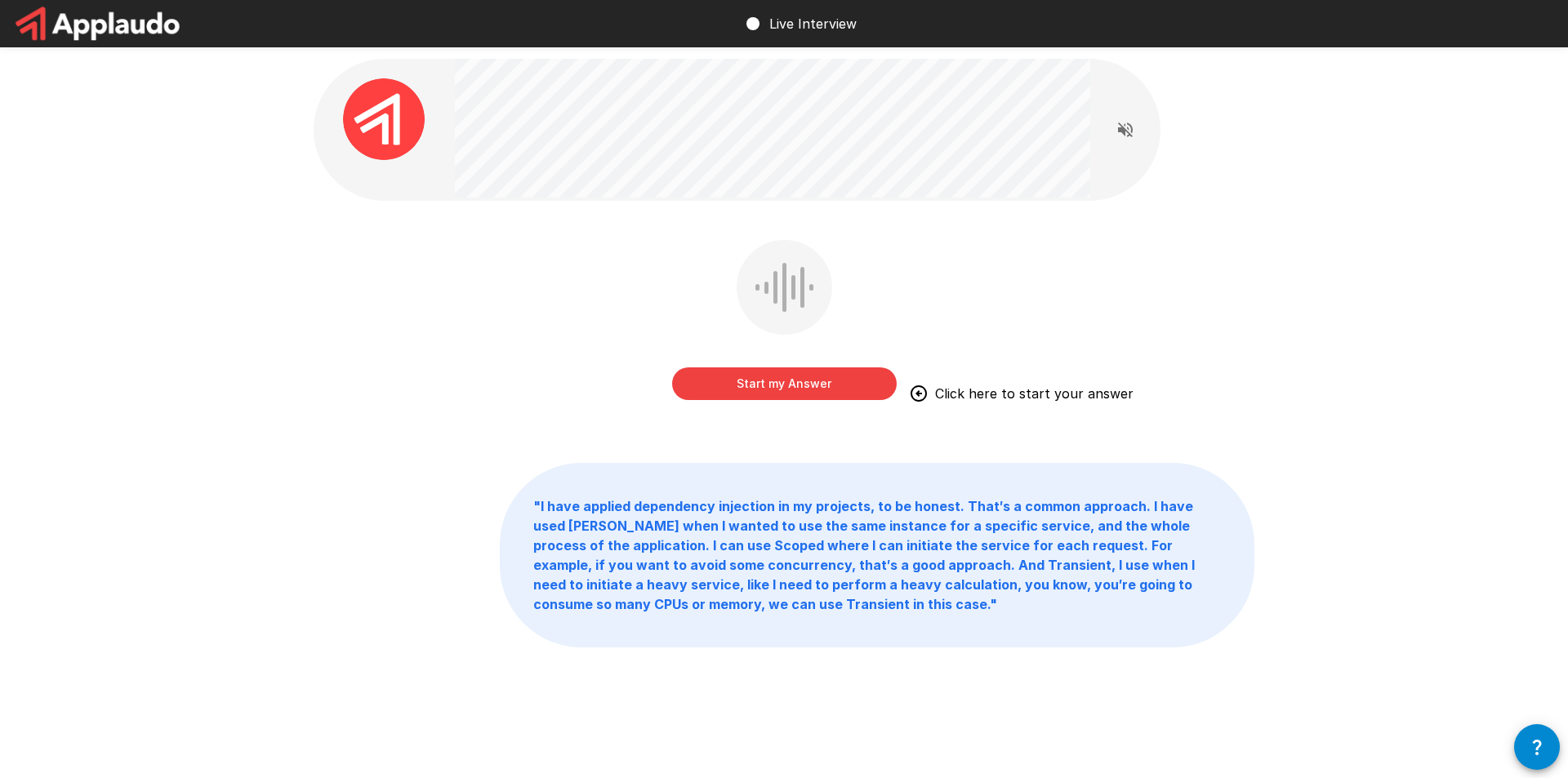
click at [797, 388] on button "Start my Answer" at bounding box center [784, 383] width 224 height 33
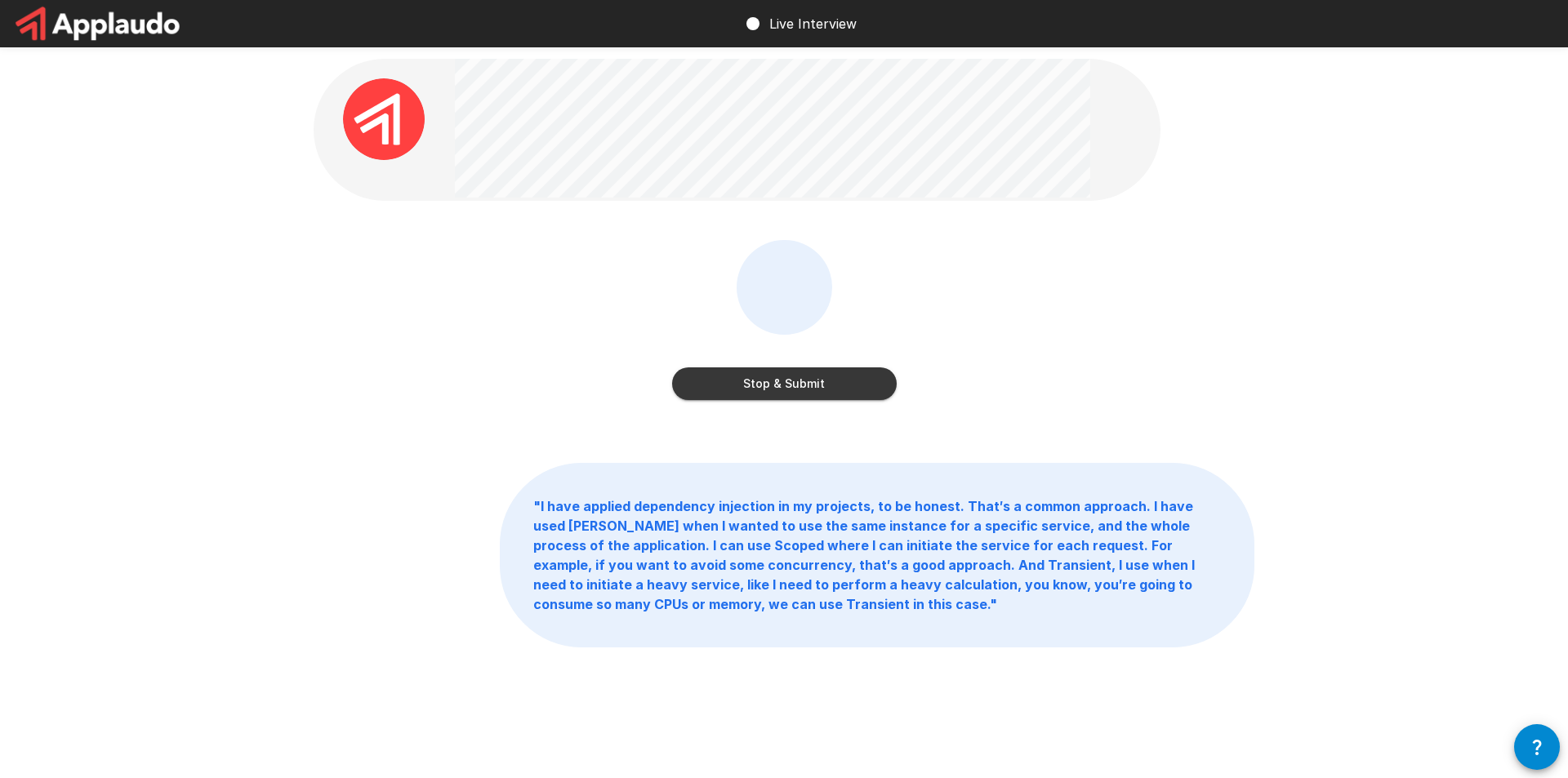
click at [793, 382] on button "Stop & Submit" at bounding box center [784, 383] width 224 height 33
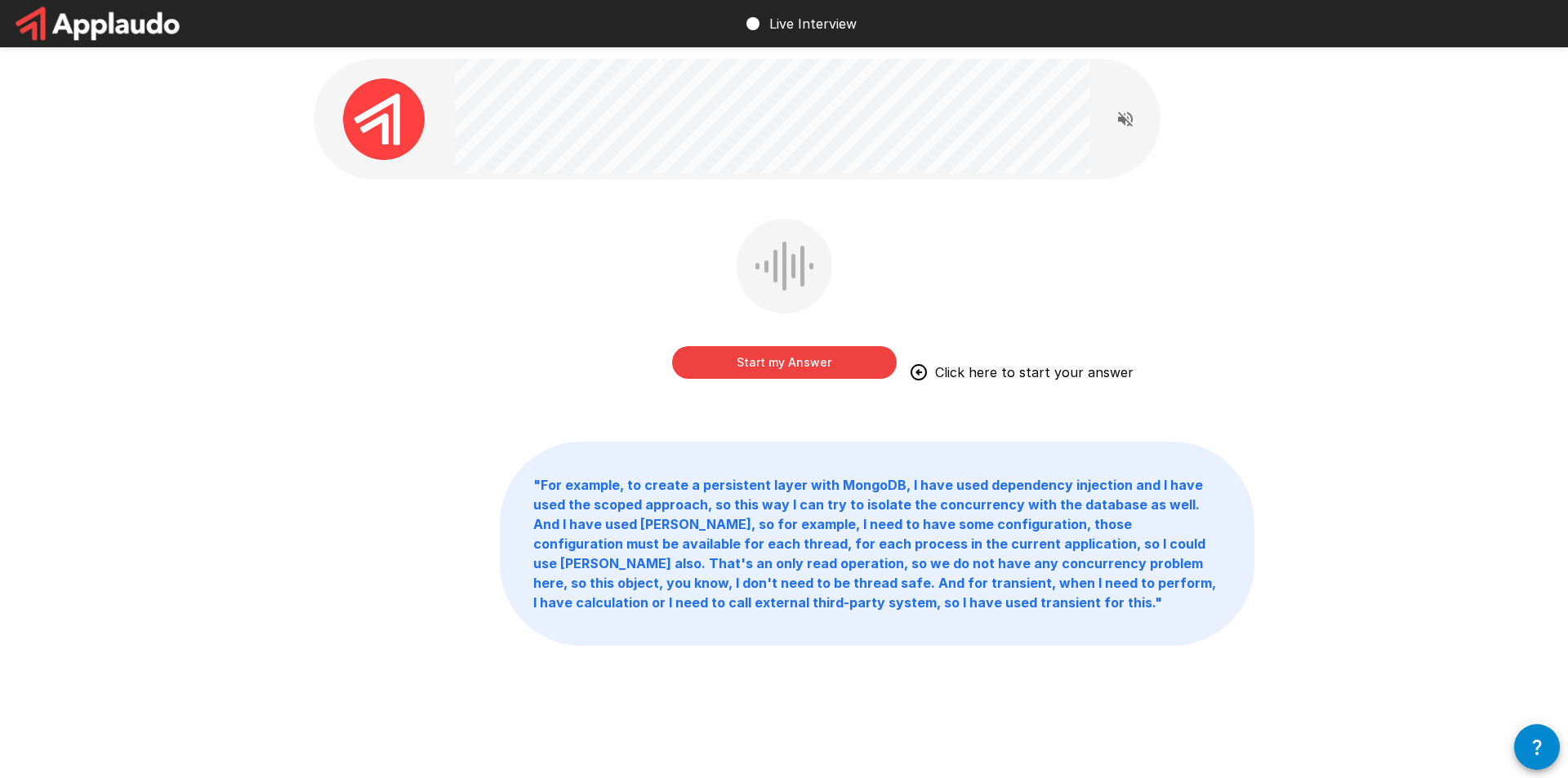
click at [803, 364] on button "Start my Answer" at bounding box center [784, 362] width 224 height 33
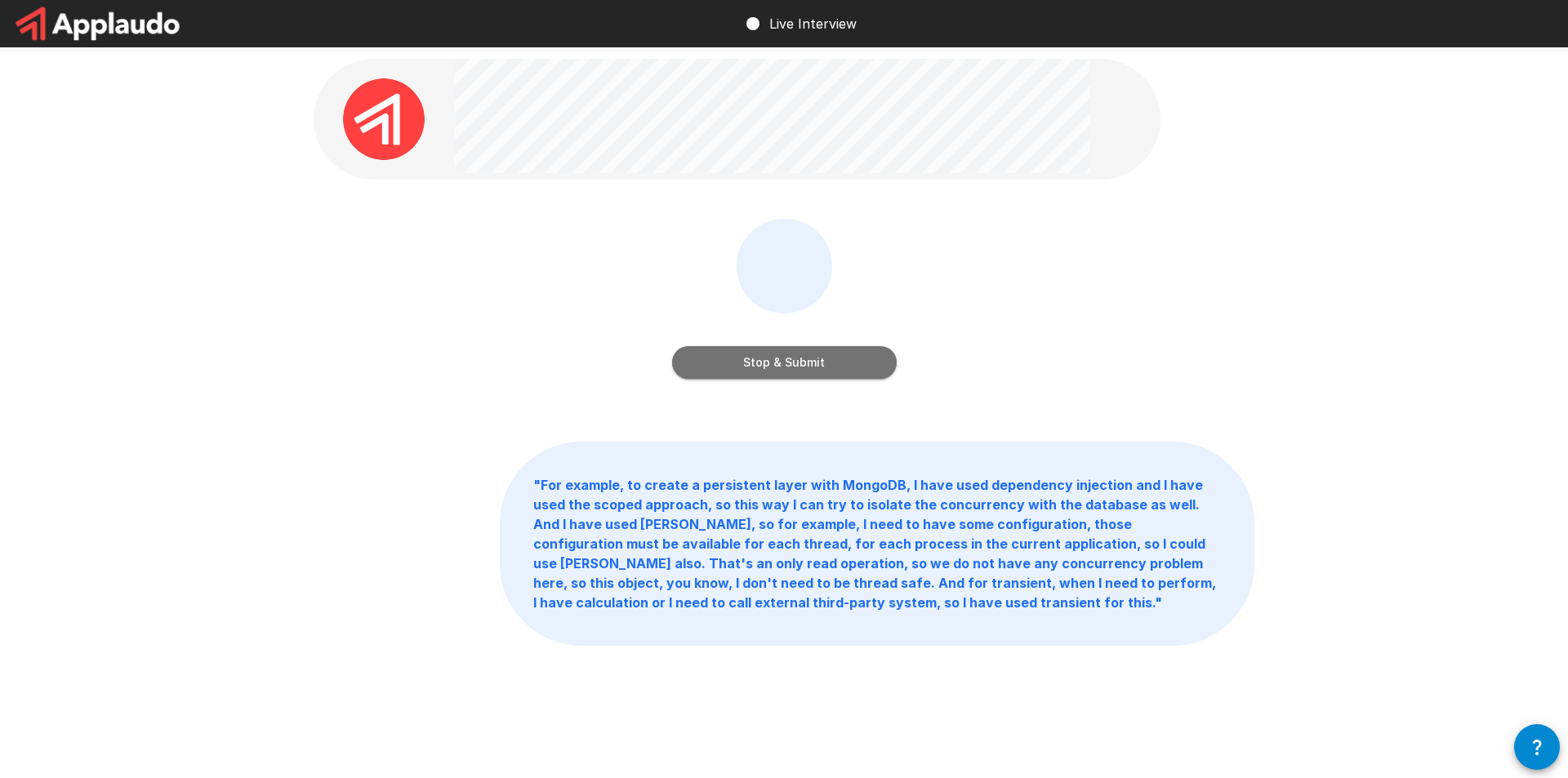
click at [812, 370] on button "Stop & Submit" at bounding box center [784, 362] width 224 height 33
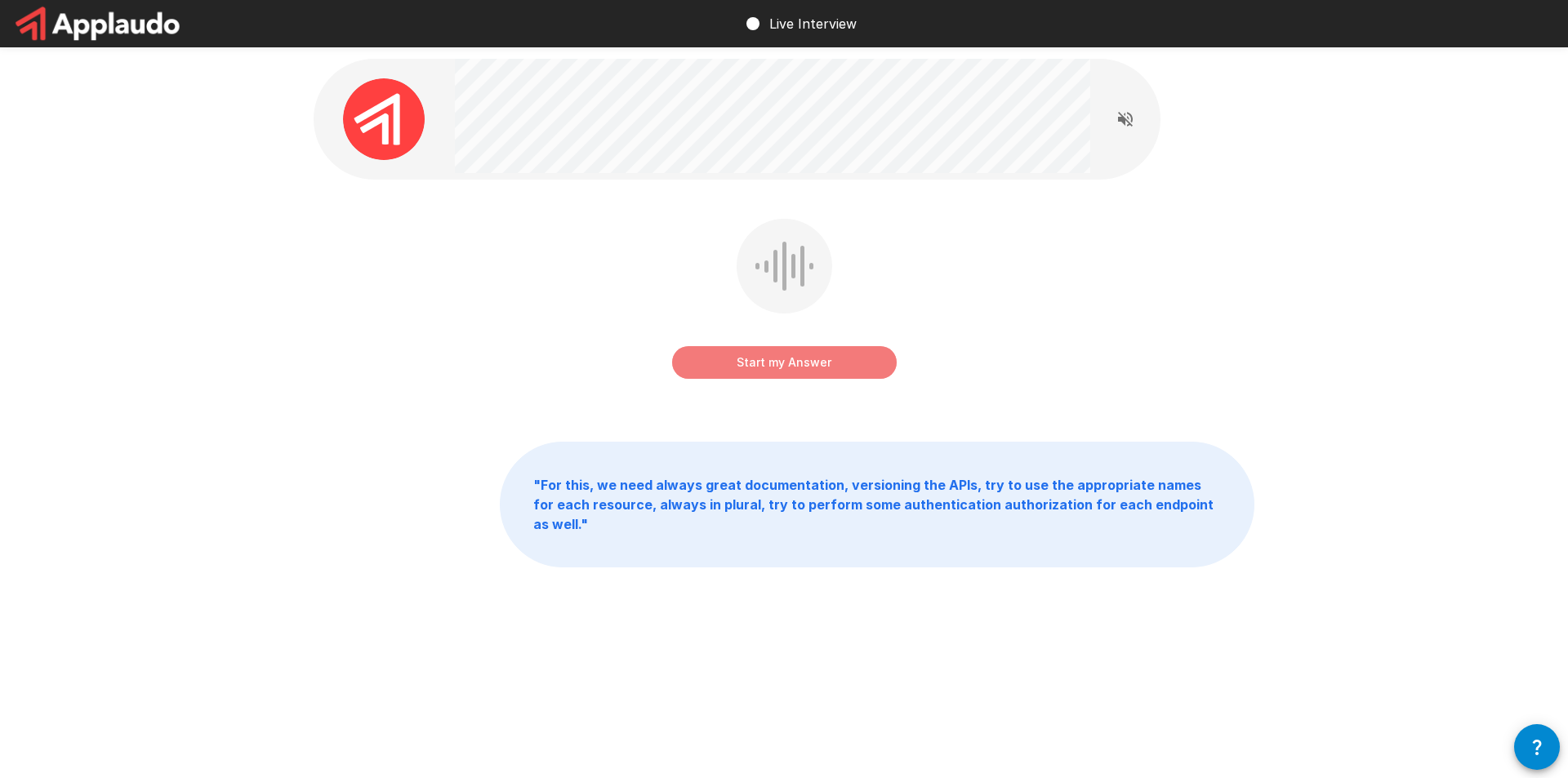
click at [810, 365] on button "Start my Answer" at bounding box center [784, 362] width 224 height 33
click at [851, 361] on button "Stop & Submit" at bounding box center [784, 362] width 224 height 33
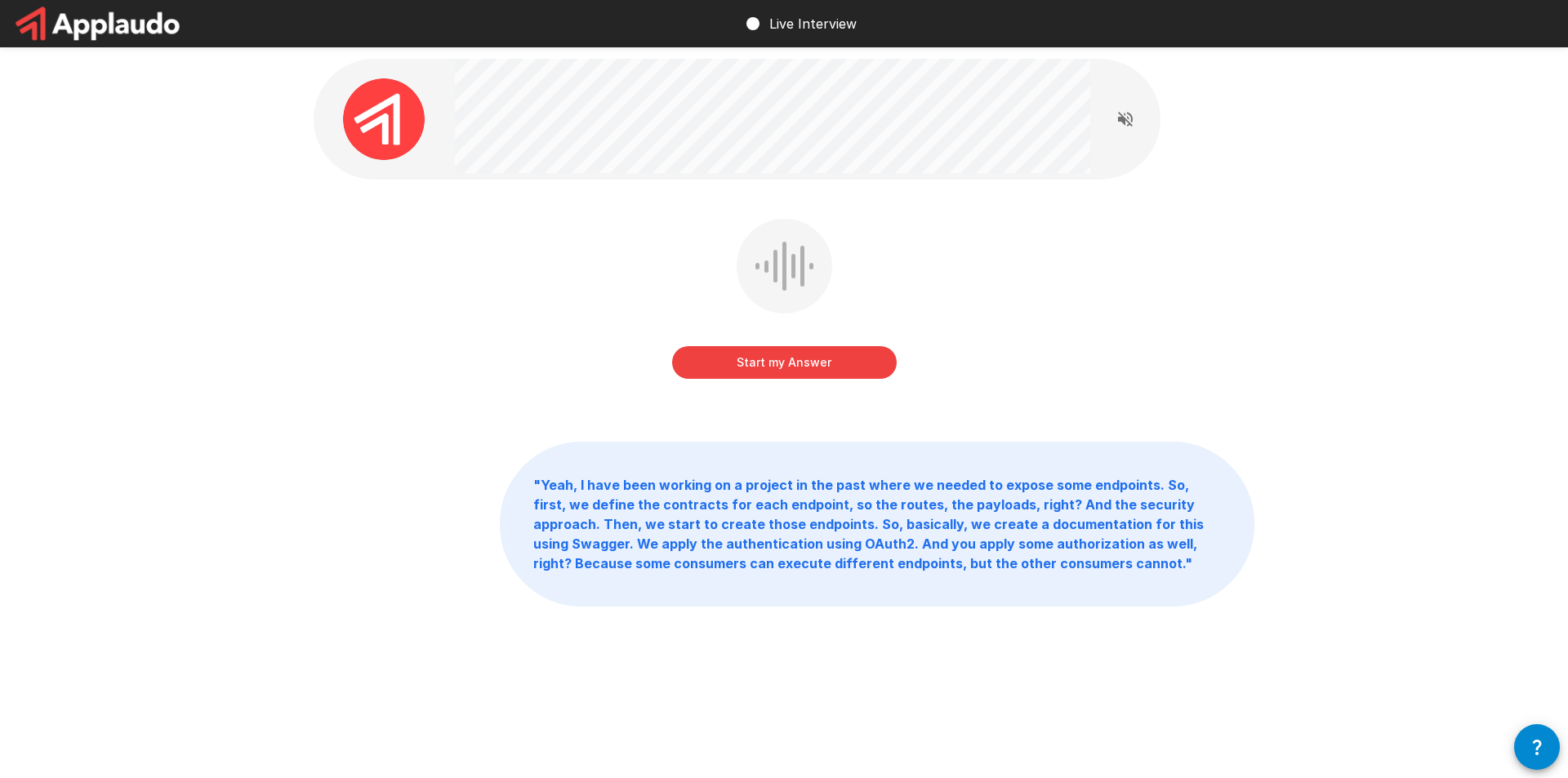
click at [786, 363] on button "Start my Answer" at bounding box center [784, 362] width 224 height 33
click at [827, 368] on button "Stop & Submit" at bounding box center [784, 362] width 224 height 33
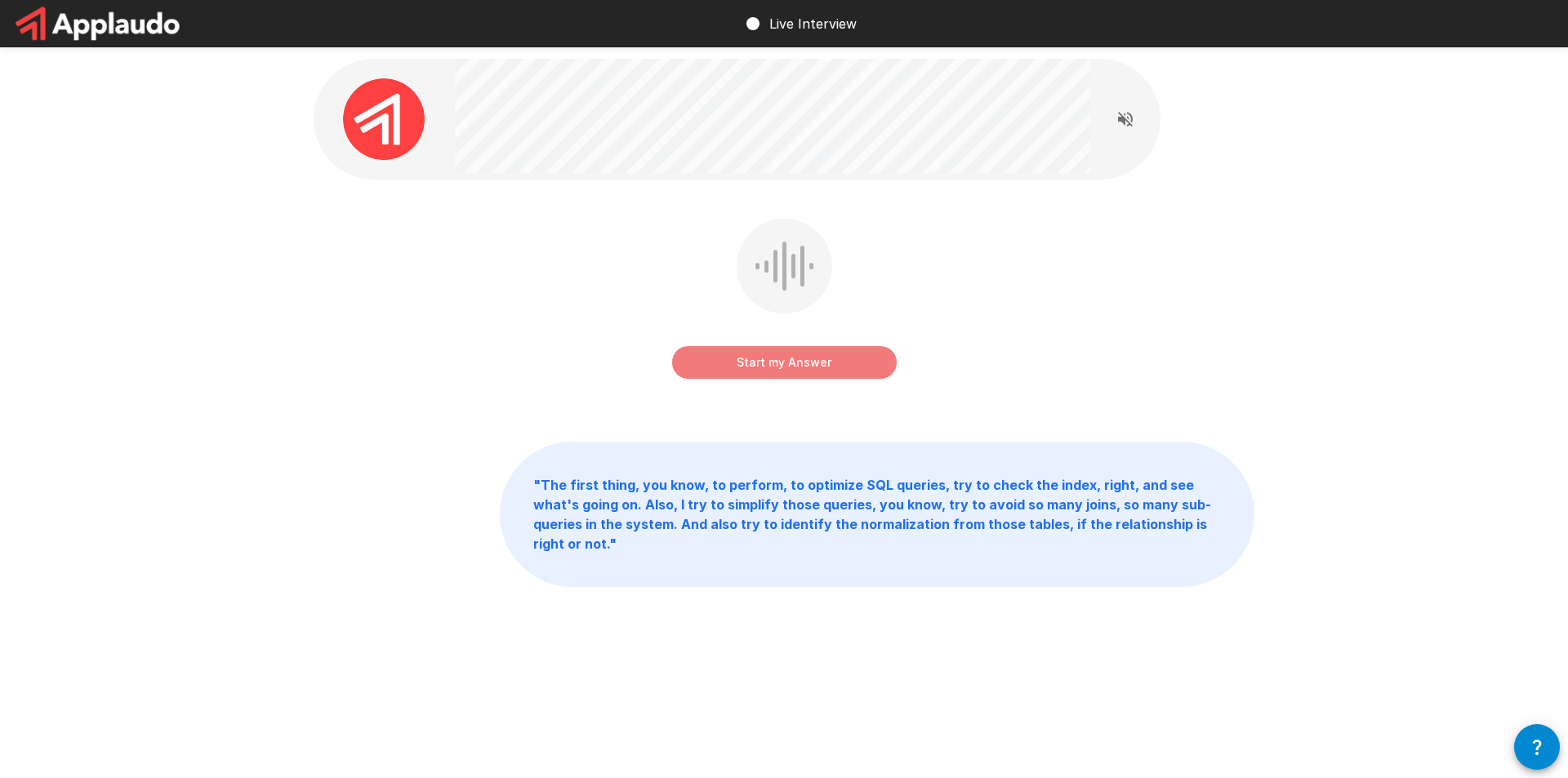
click at [785, 364] on button "Start my Answer" at bounding box center [784, 362] width 224 height 33
click at [817, 359] on button "Stop & Submit" at bounding box center [784, 362] width 224 height 33
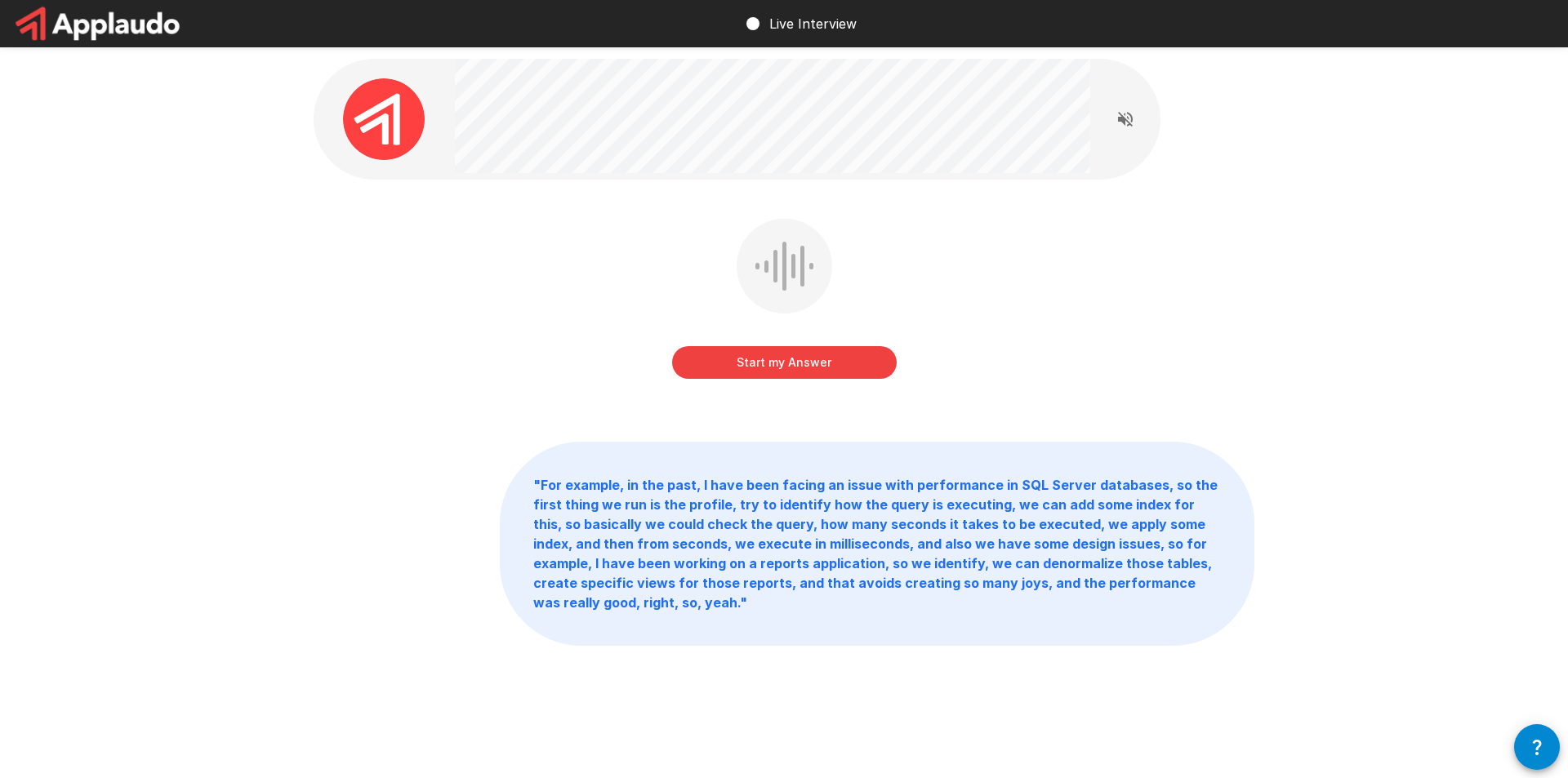
click at [820, 363] on button "Start my Answer" at bounding box center [784, 362] width 224 height 33
click at [816, 362] on button "Stop & Submit" at bounding box center [784, 362] width 224 height 33
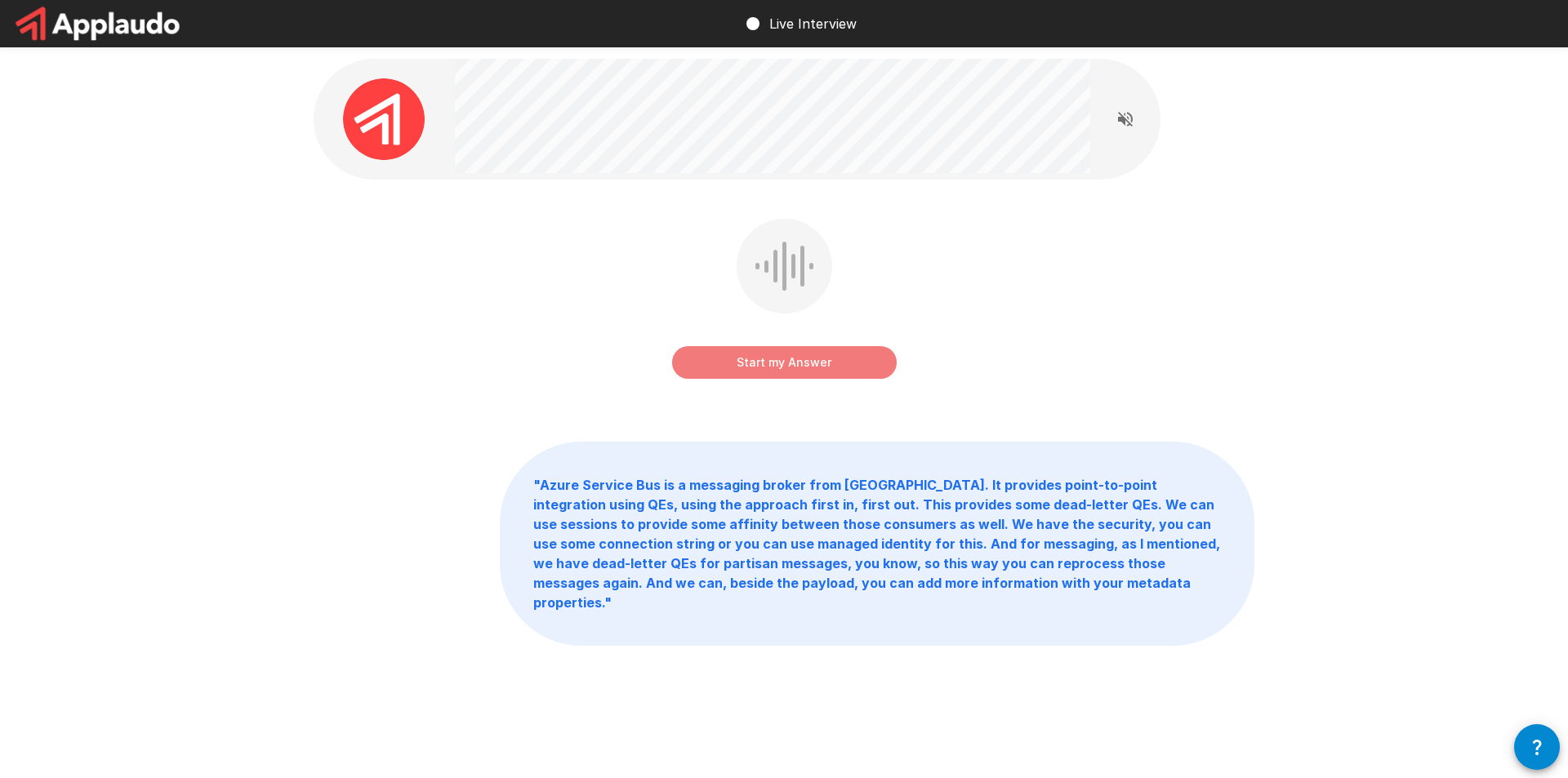
click at [843, 363] on button "Start my Answer" at bounding box center [784, 362] width 224 height 33
click at [774, 353] on button "Stop & Submit" at bounding box center [784, 362] width 224 height 33
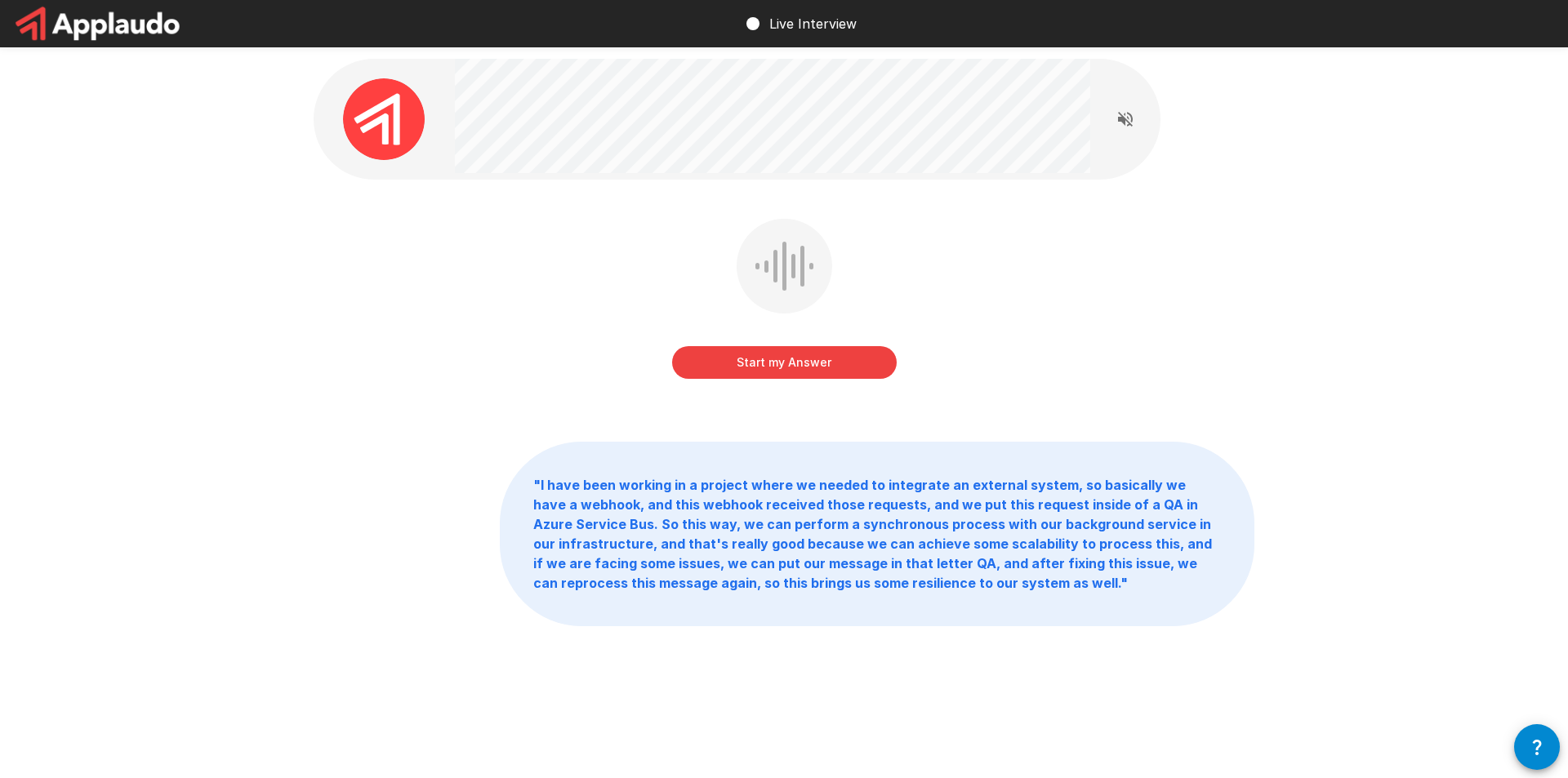
click at [801, 365] on button "Start my Answer" at bounding box center [784, 362] width 224 height 33
click at [839, 361] on button "Stop & Submit" at bounding box center [784, 362] width 224 height 33
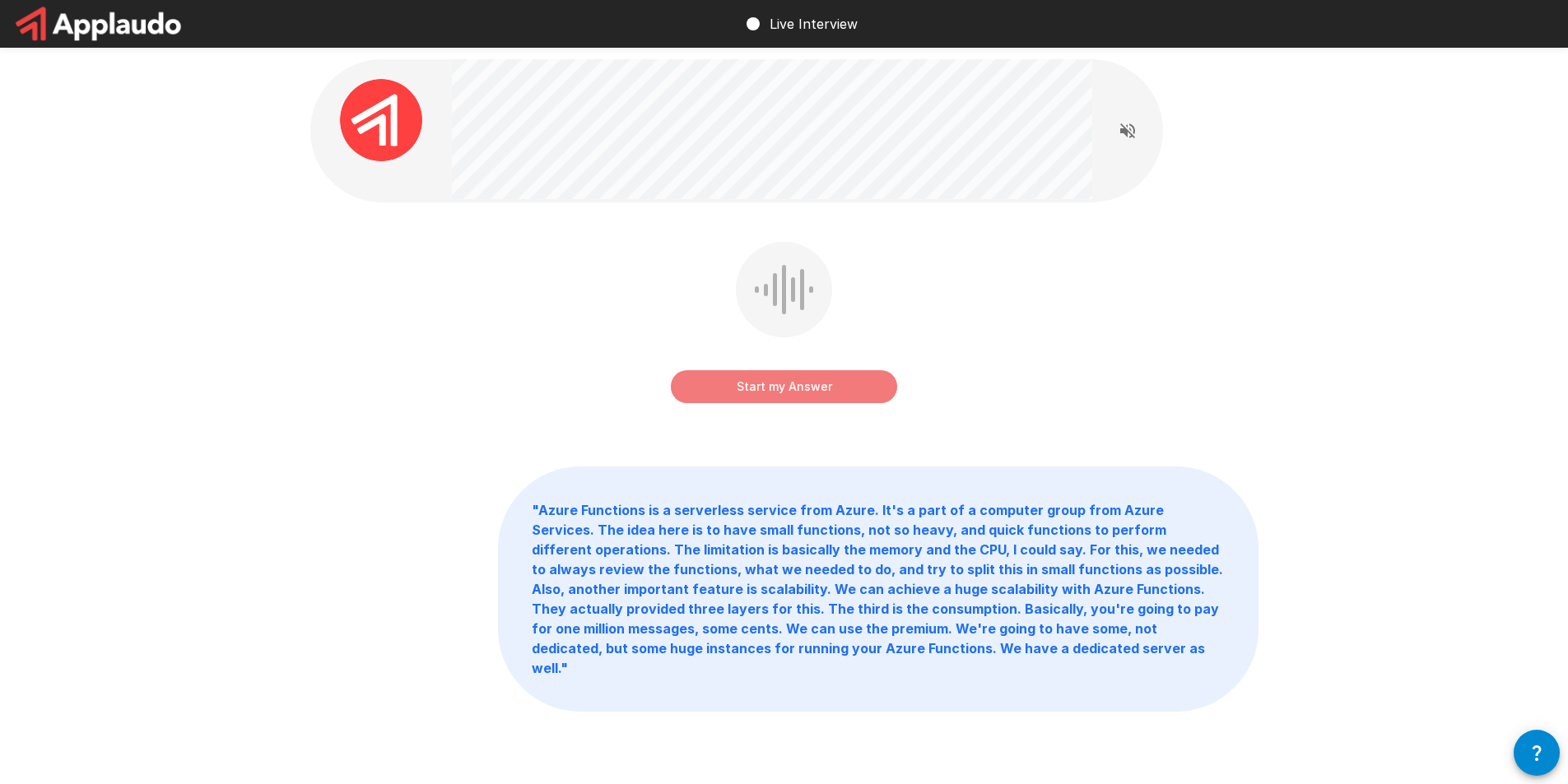
click at [797, 389] on button "Start my Answer" at bounding box center [784, 386] width 226 height 33
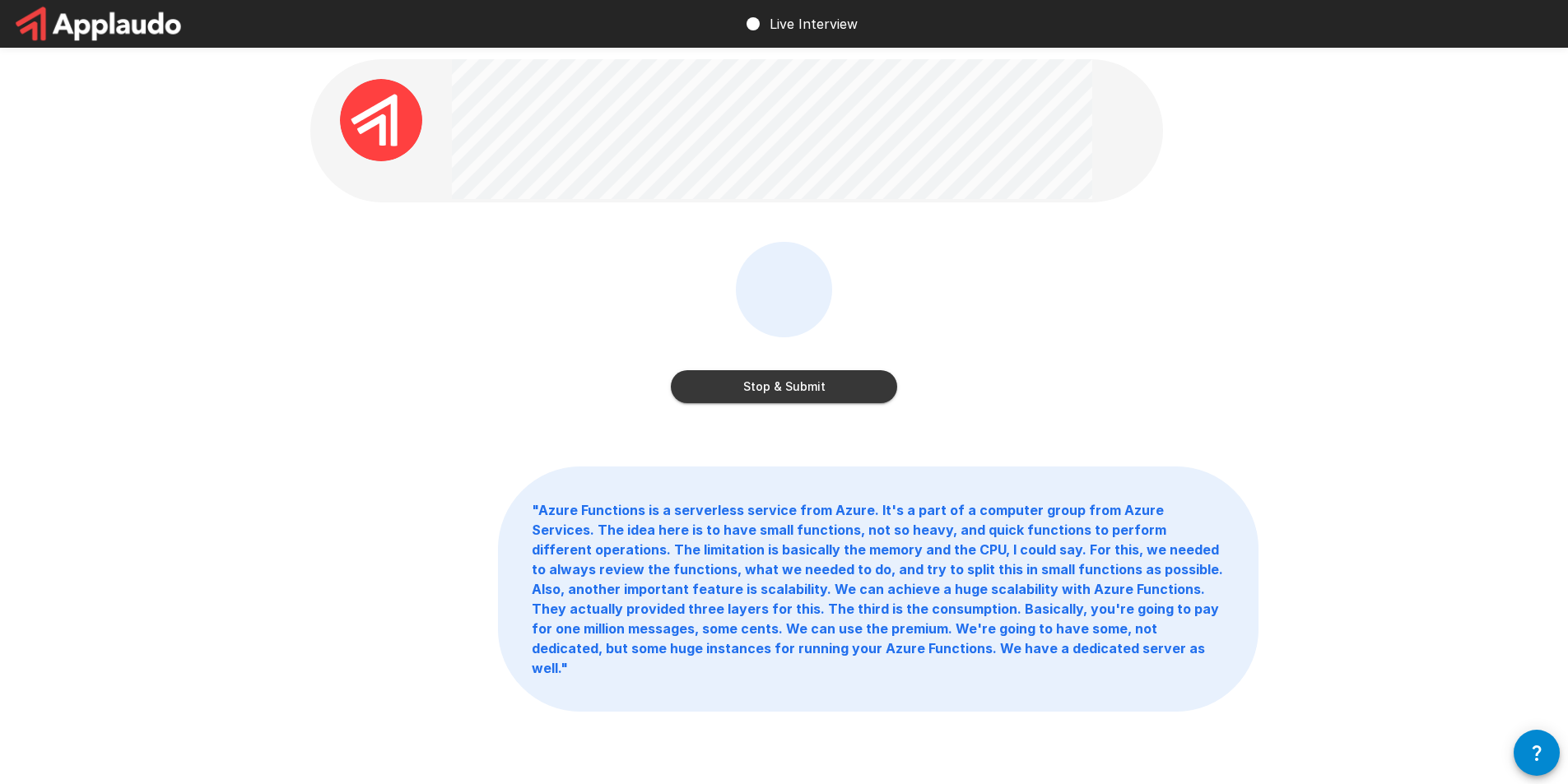
click at [788, 381] on button "Stop & Submit" at bounding box center [784, 386] width 226 height 33
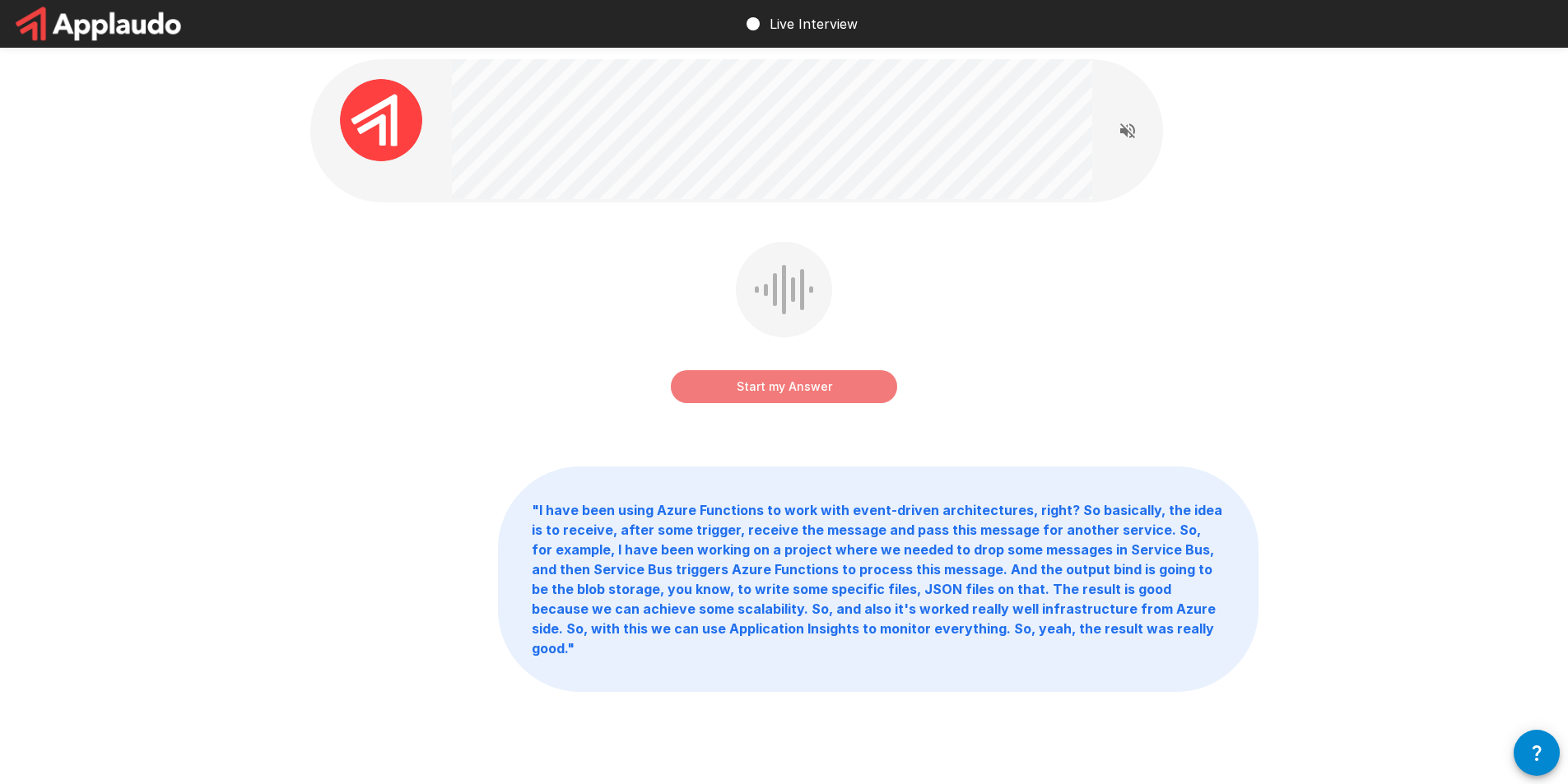
click at [821, 389] on button "Start my Answer" at bounding box center [784, 386] width 226 height 33
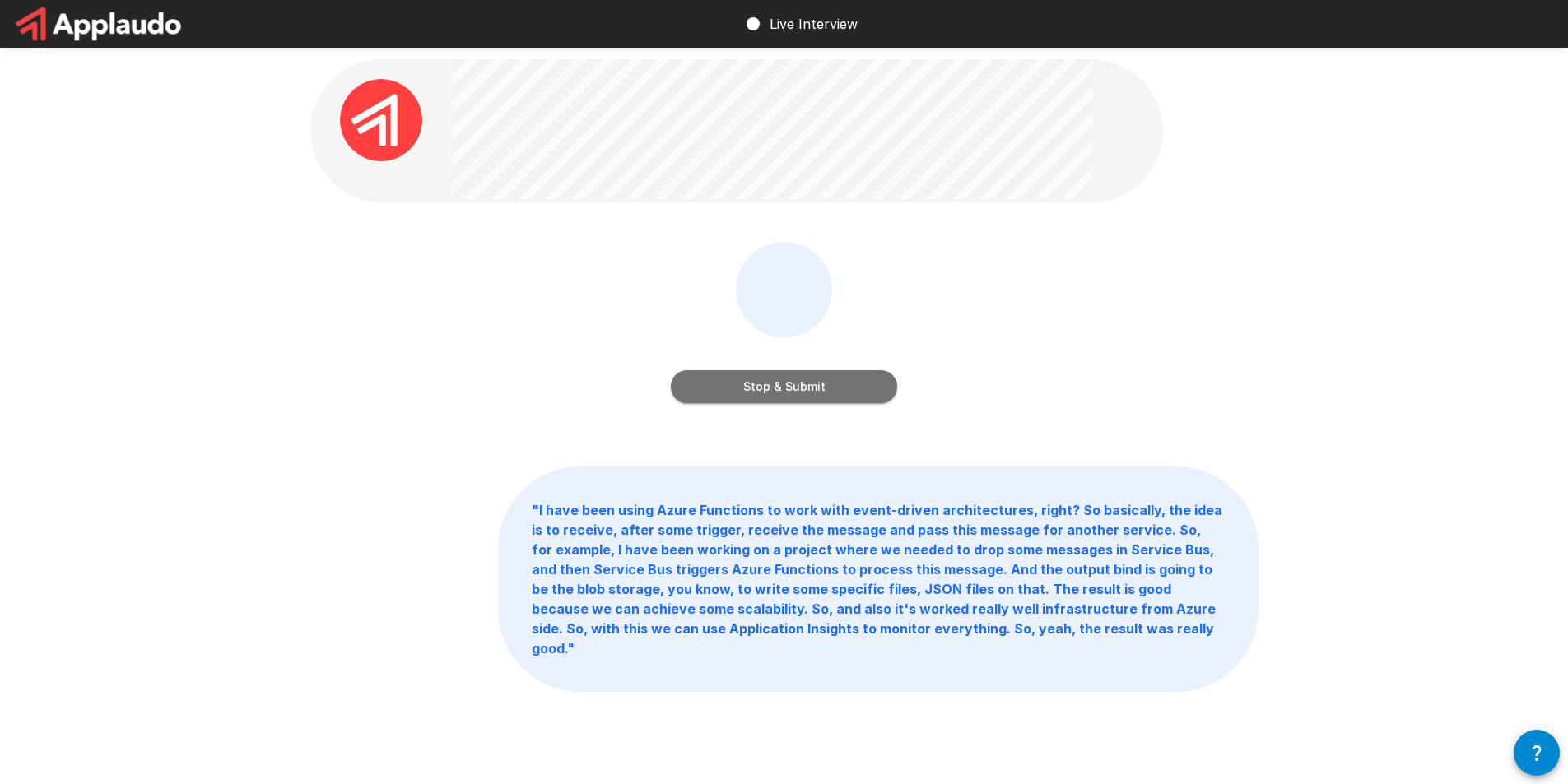
click at [819, 378] on button "Stop & Submit" at bounding box center [784, 386] width 226 height 33
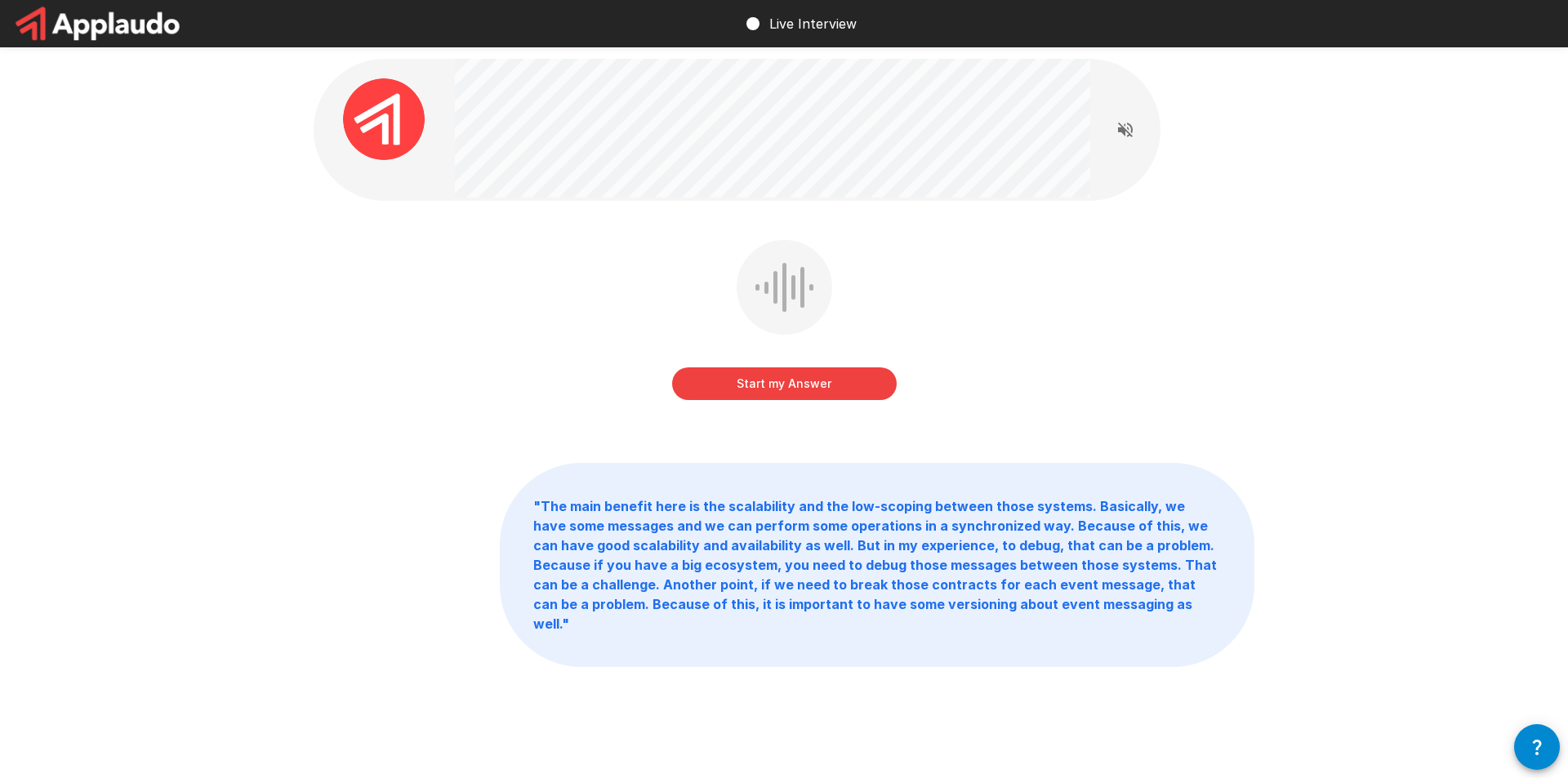
click at [806, 379] on button "Start my Answer" at bounding box center [784, 383] width 224 height 33
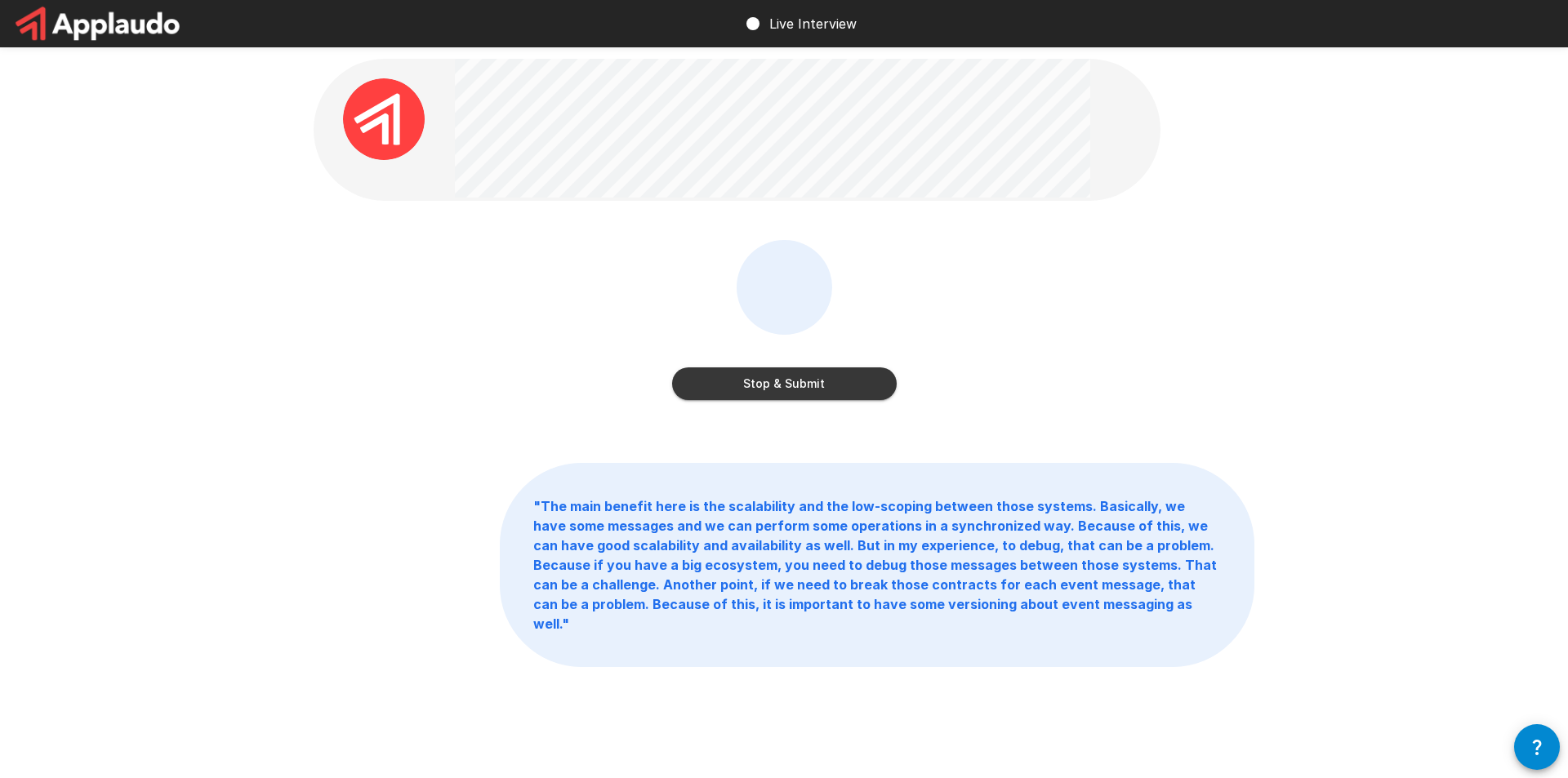
drag, startPoint x: 829, startPoint y: 379, endPoint x: 839, endPoint y: 384, distance: 11.2
click at [828, 379] on button "Stop & Submit" at bounding box center [784, 383] width 224 height 33
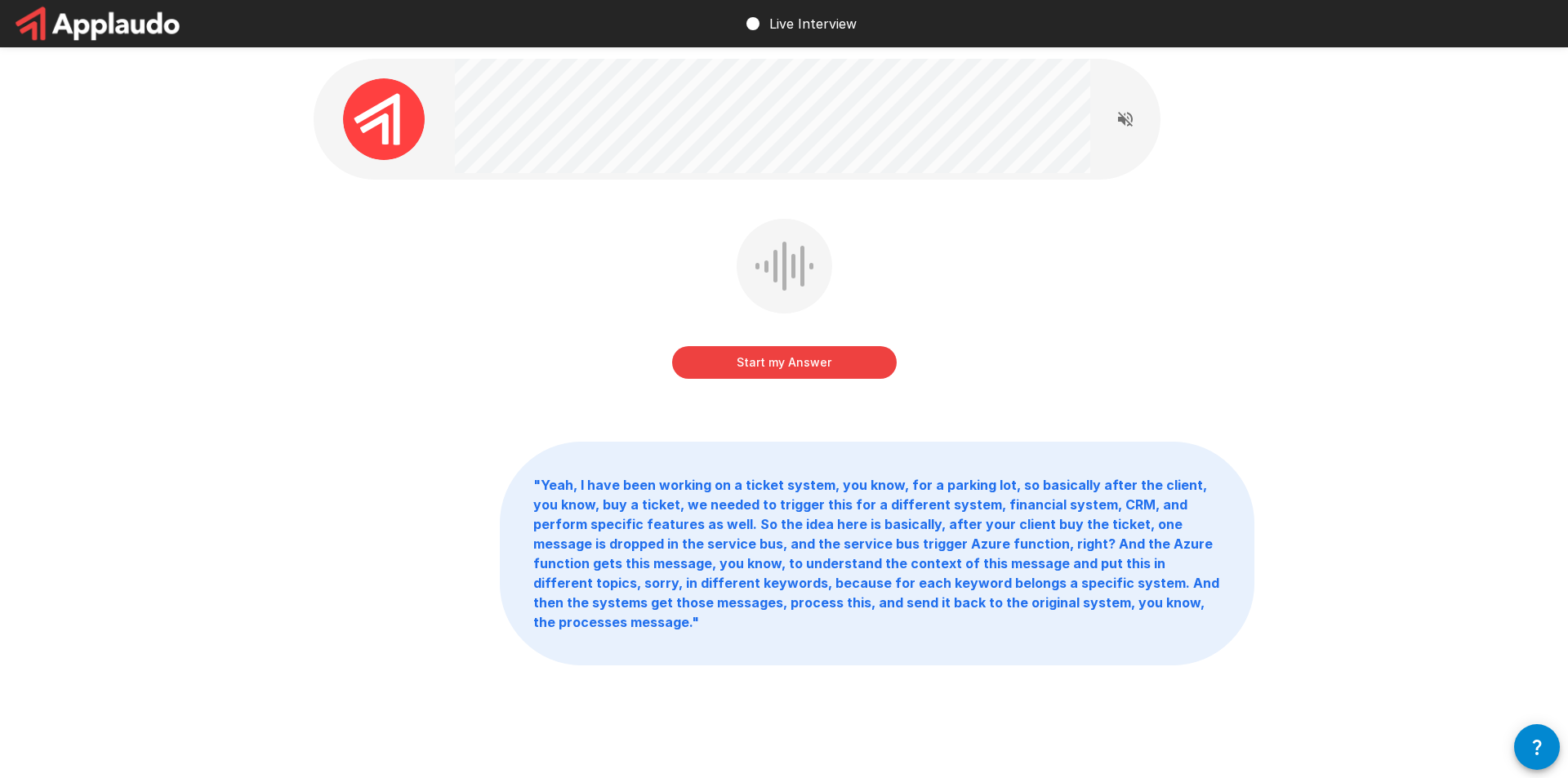
click at [795, 360] on button "Start my Answer" at bounding box center [784, 362] width 224 height 33
click at [824, 361] on button "Stop & Submit" at bounding box center [784, 362] width 224 height 33
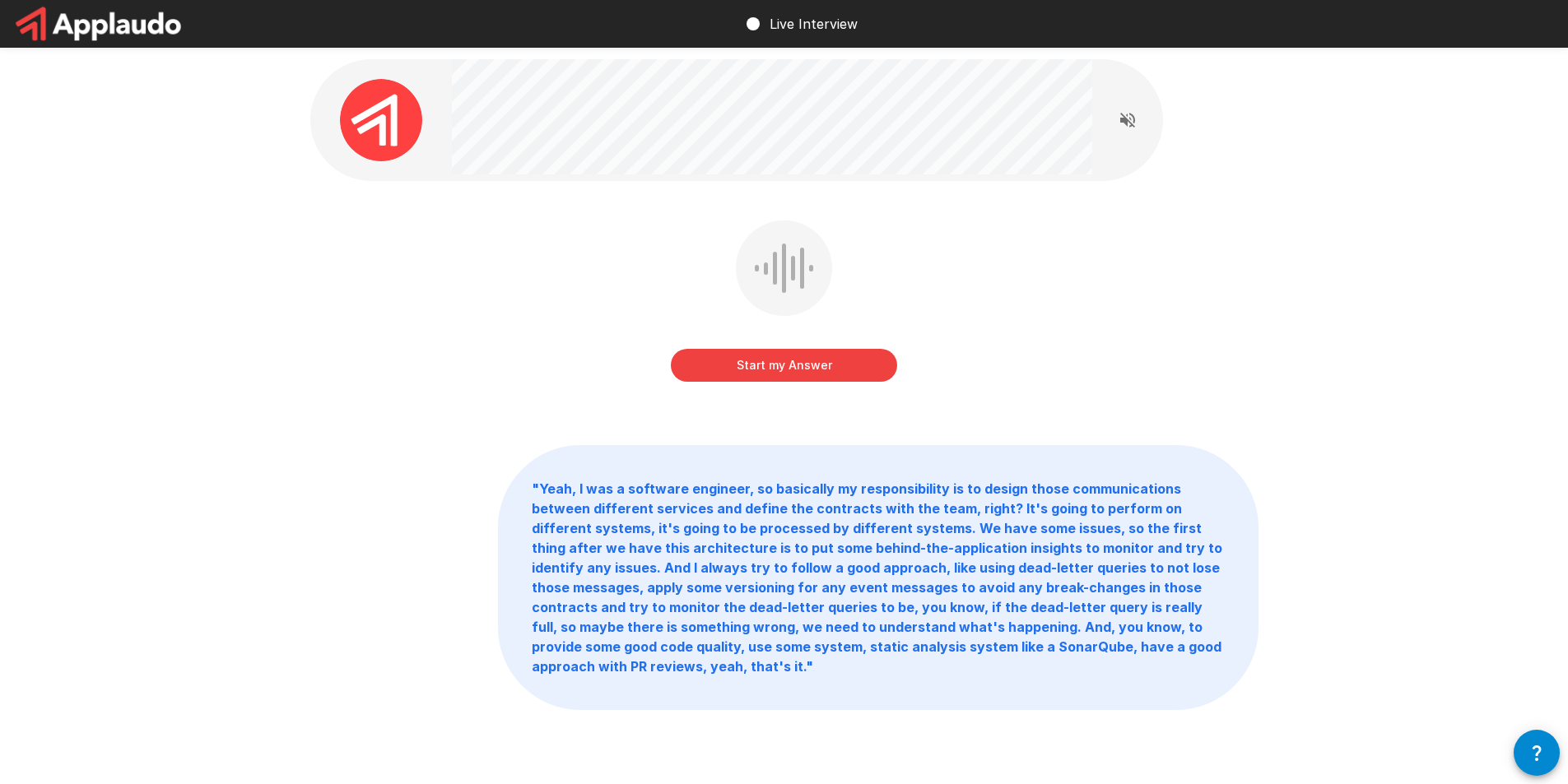
click at [812, 373] on button "Start my Answer" at bounding box center [784, 365] width 226 height 33
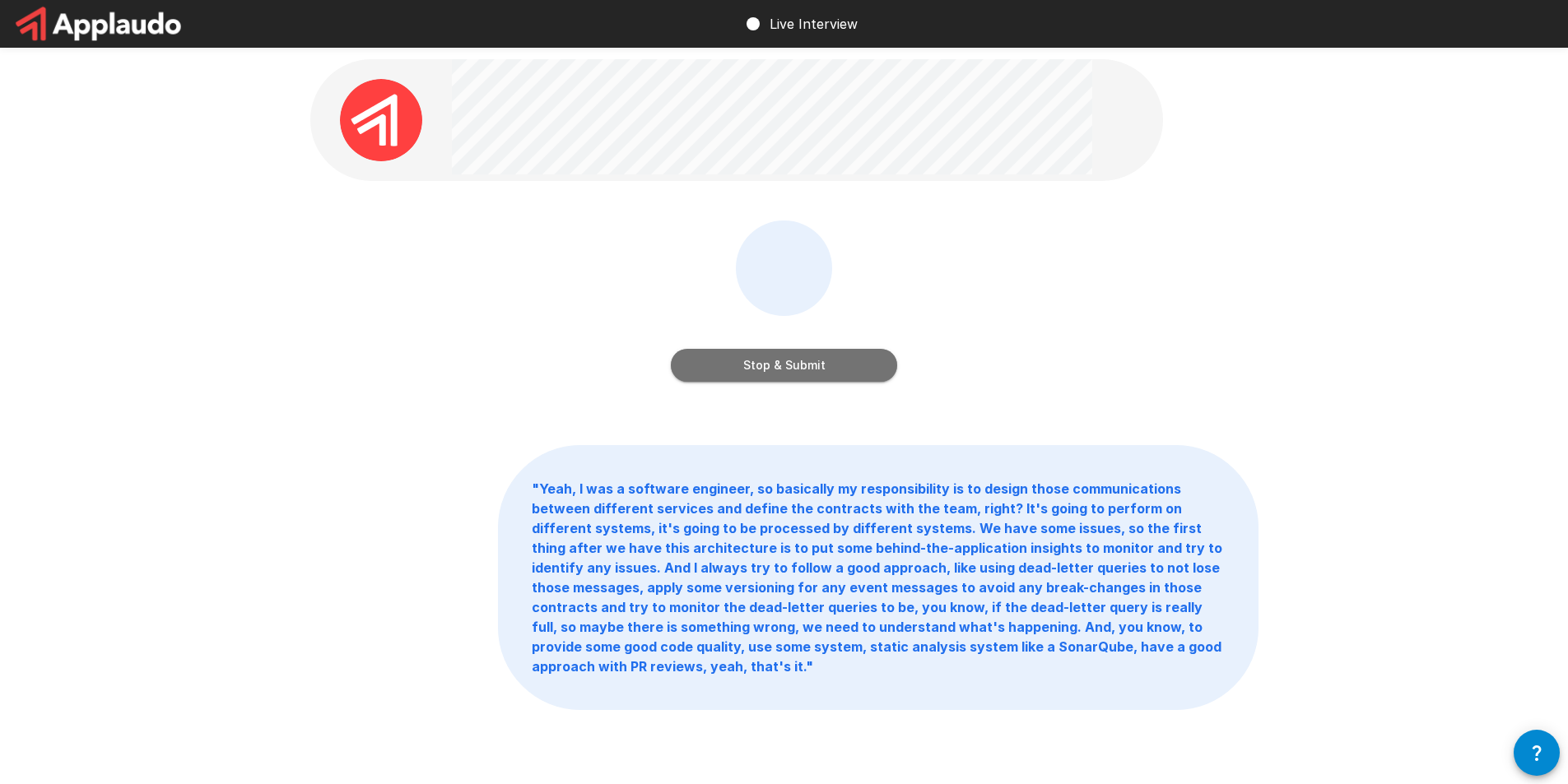
click at [857, 360] on button "Stop & Submit" at bounding box center [784, 365] width 226 height 33
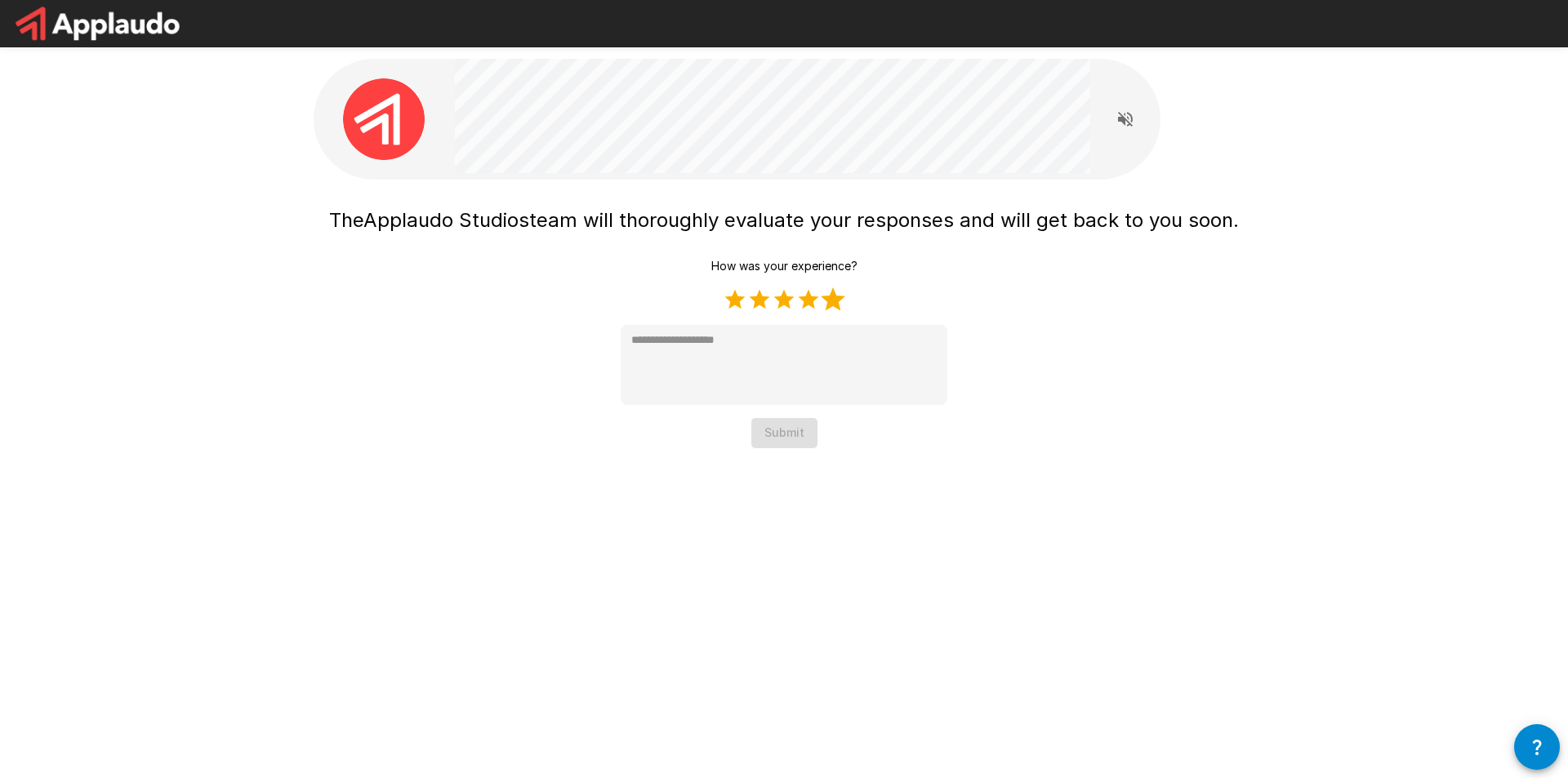
click at [837, 296] on label "5 Stars" at bounding box center [833, 299] width 25 height 25
type textarea "*"
click at [798, 434] on button "Submit" at bounding box center [784, 433] width 66 height 30
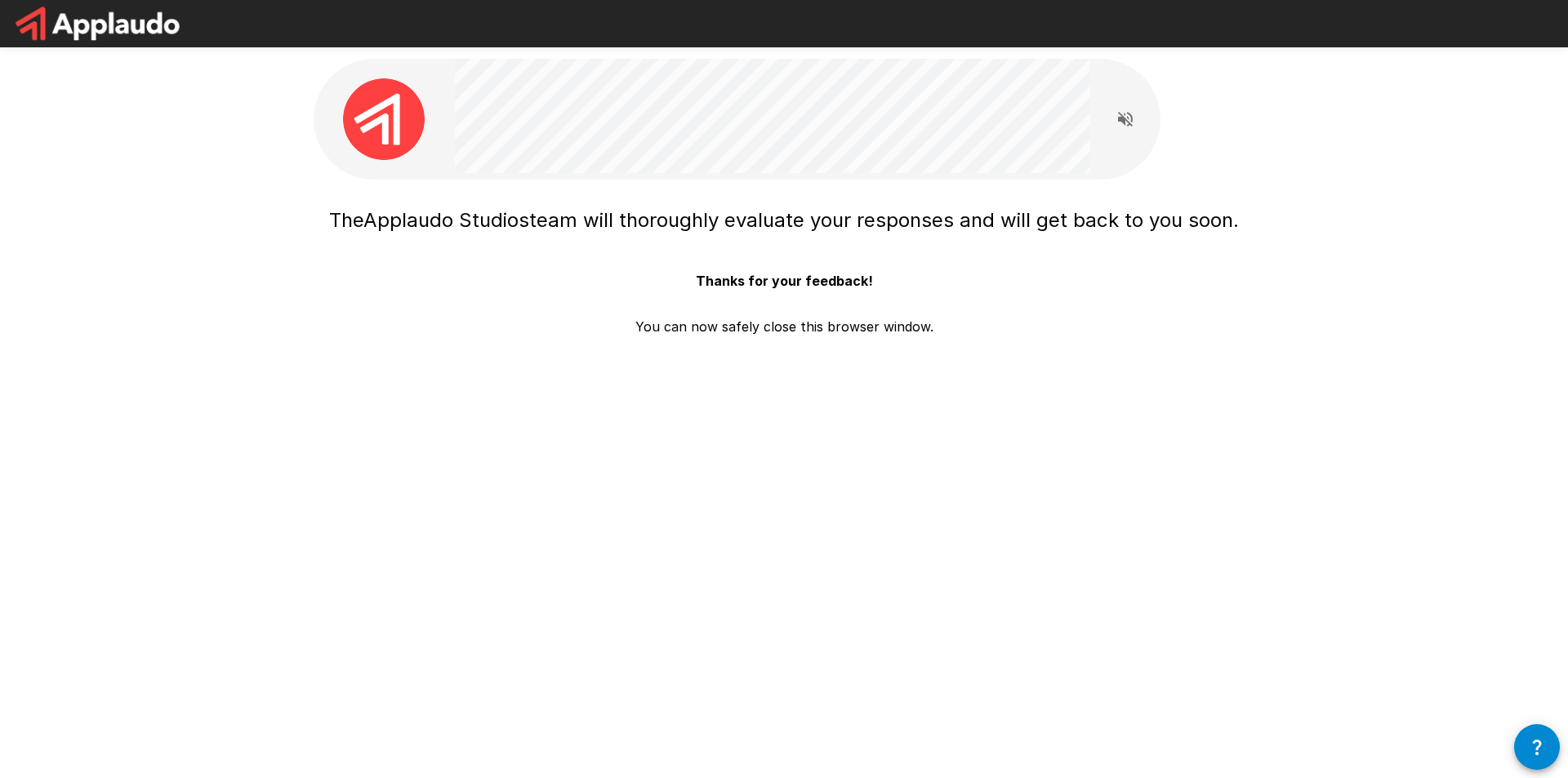
drag, startPoint x: 1120, startPoint y: 385, endPoint x: 1138, endPoint y: 393, distance: 19.7
click at [1126, 386] on div "The Applaudo Studios team will thoroughly evaluate your responses and will get …" at bounding box center [784, 256] width 980 height 513
click at [1187, 403] on div "The Applaudo Studios team will thoroughly evaluate your responses and will get …" at bounding box center [784, 256] width 980 height 513
click at [1191, 404] on div "The Applaudo Studios team will thoroughly evaluate your responses and will get …" at bounding box center [784, 256] width 980 height 513
drag, startPoint x: 1220, startPoint y: 275, endPoint x: 1284, endPoint y: 323, distance: 80.0
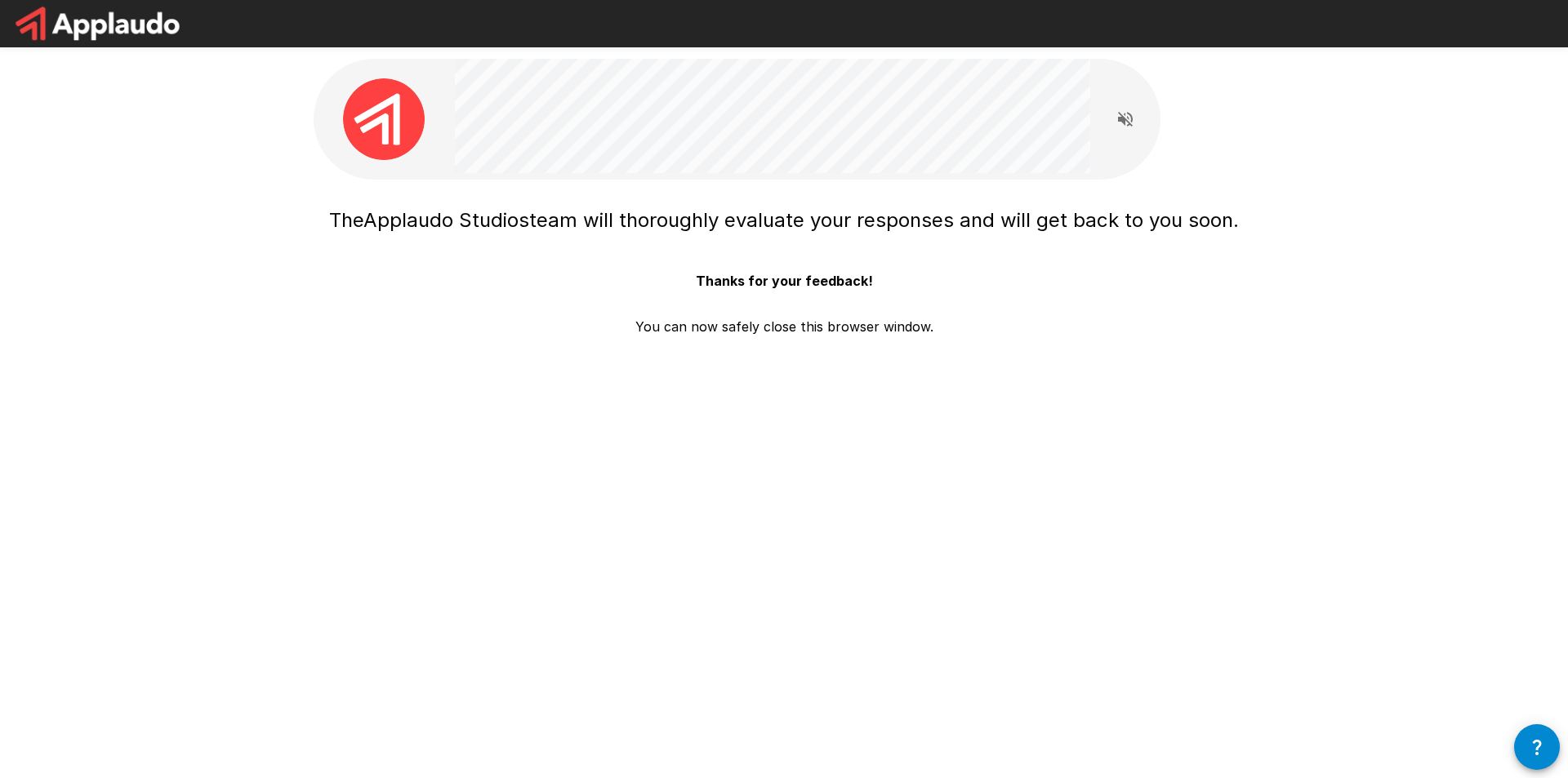
click at [1220, 276] on div "The Applaudo Studios team will thoroughly evaluate your responses and will get …" at bounding box center [784, 267] width 910 height 137
click at [1284, 323] on div "The Applaudo Studios team will thoroughly evaluate your responses and will get …" at bounding box center [784, 256] width 1568 height 513
click at [1226, 274] on div "The Applaudo Studios team will thoroughly evaluate your responses and will get …" at bounding box center [784, 267] width 910 height 137
